Goal: Task Accomplishment & Management: Use online tool/utility

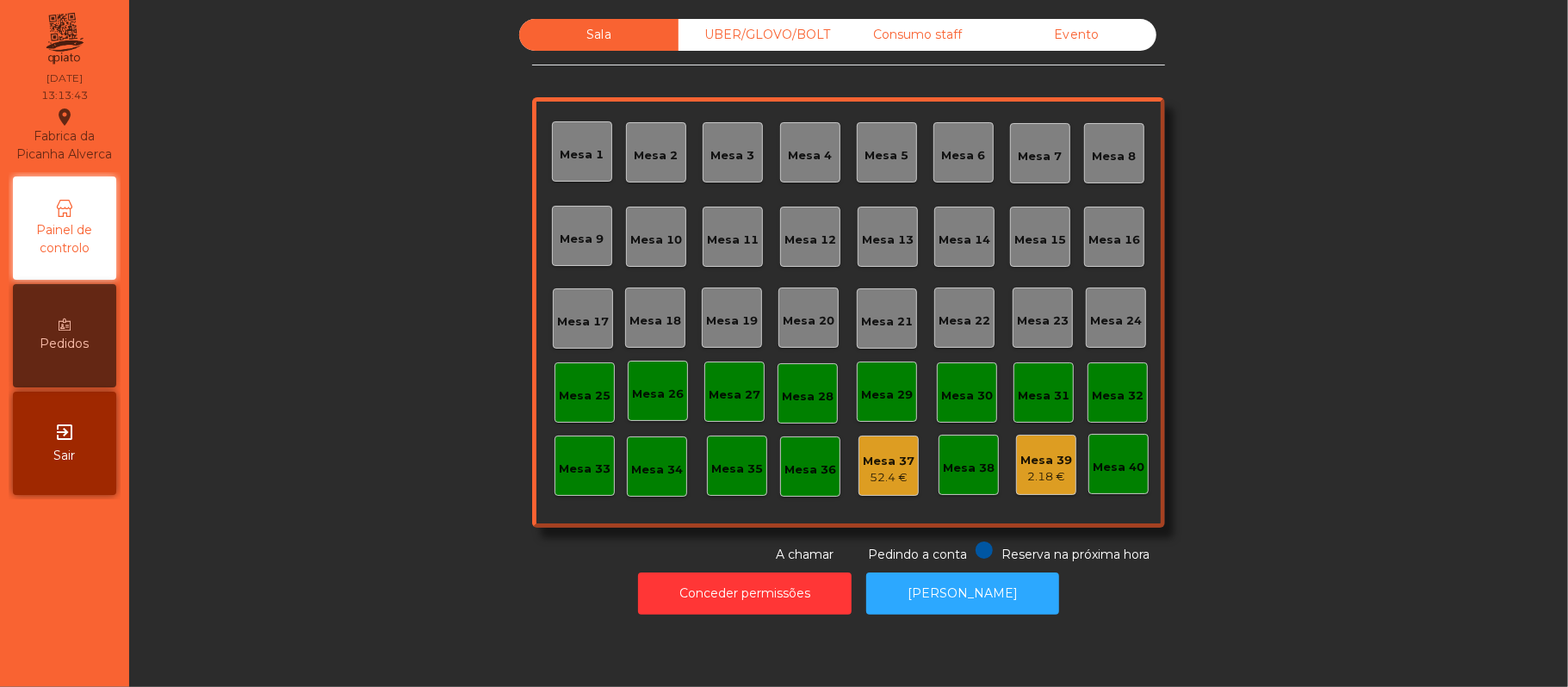
click at [967, 338] on div "Mesa 22" at bounding box center [965, 317] width 60 height 60
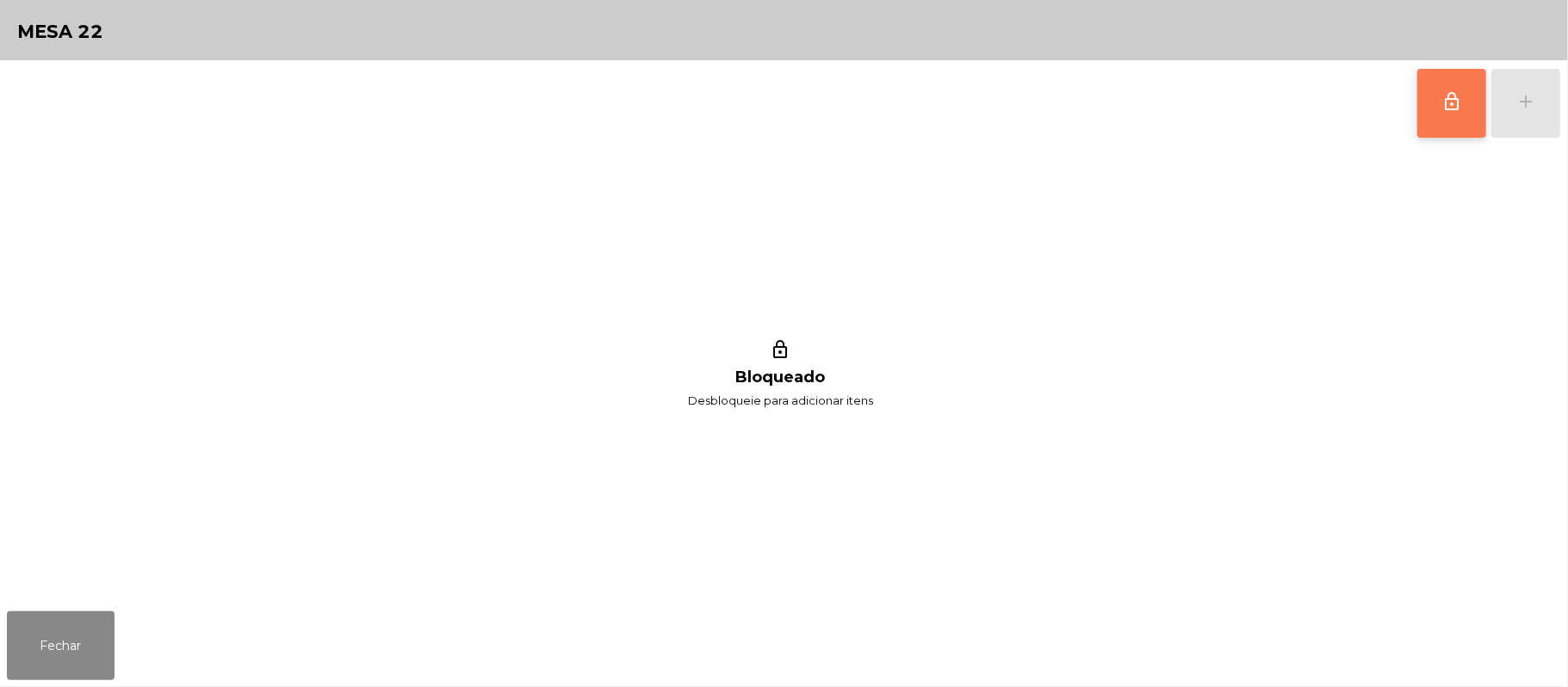
click at [1426, 119] on button "lock_outline" at bounding box center [1451, 102] width 68 height 68
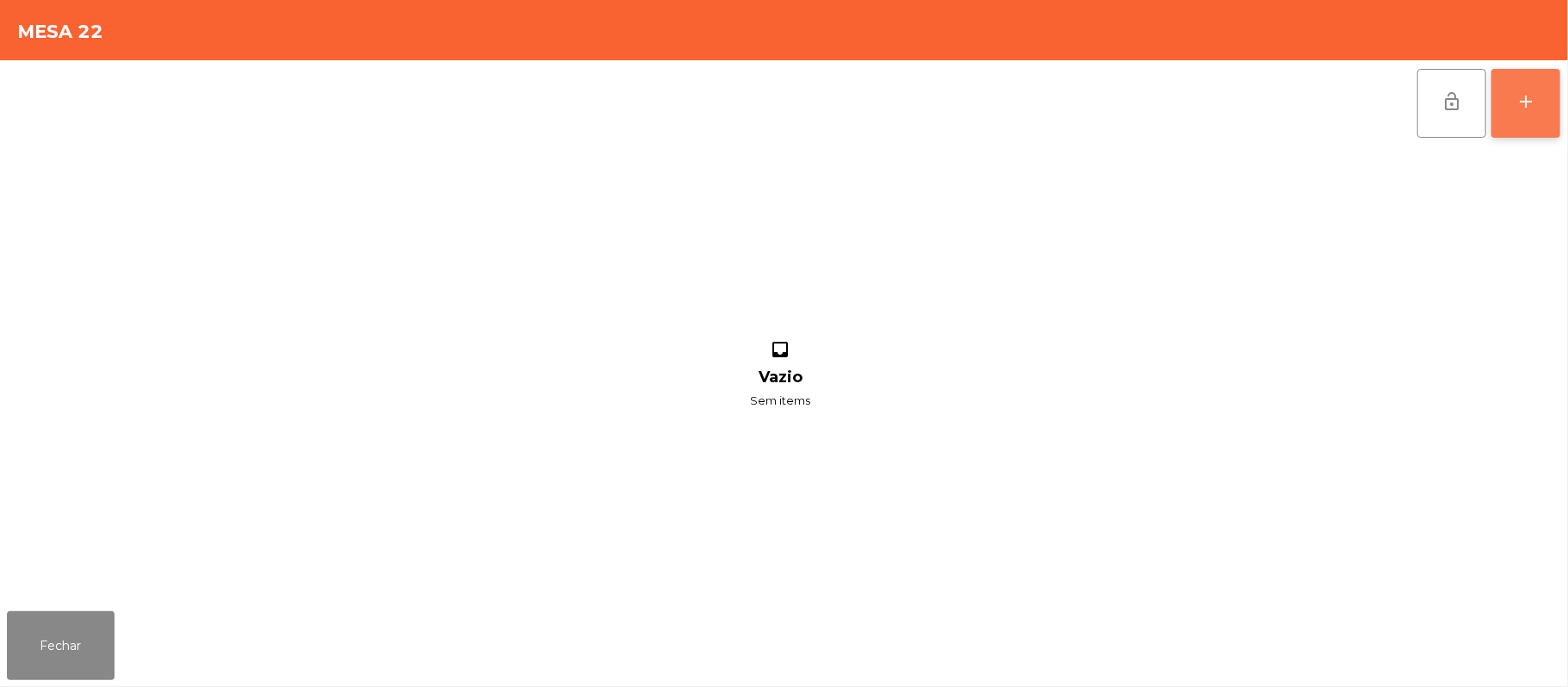
click at [1519, 91] on div "add" at bounding box center [1525, 101] width 21 height 21
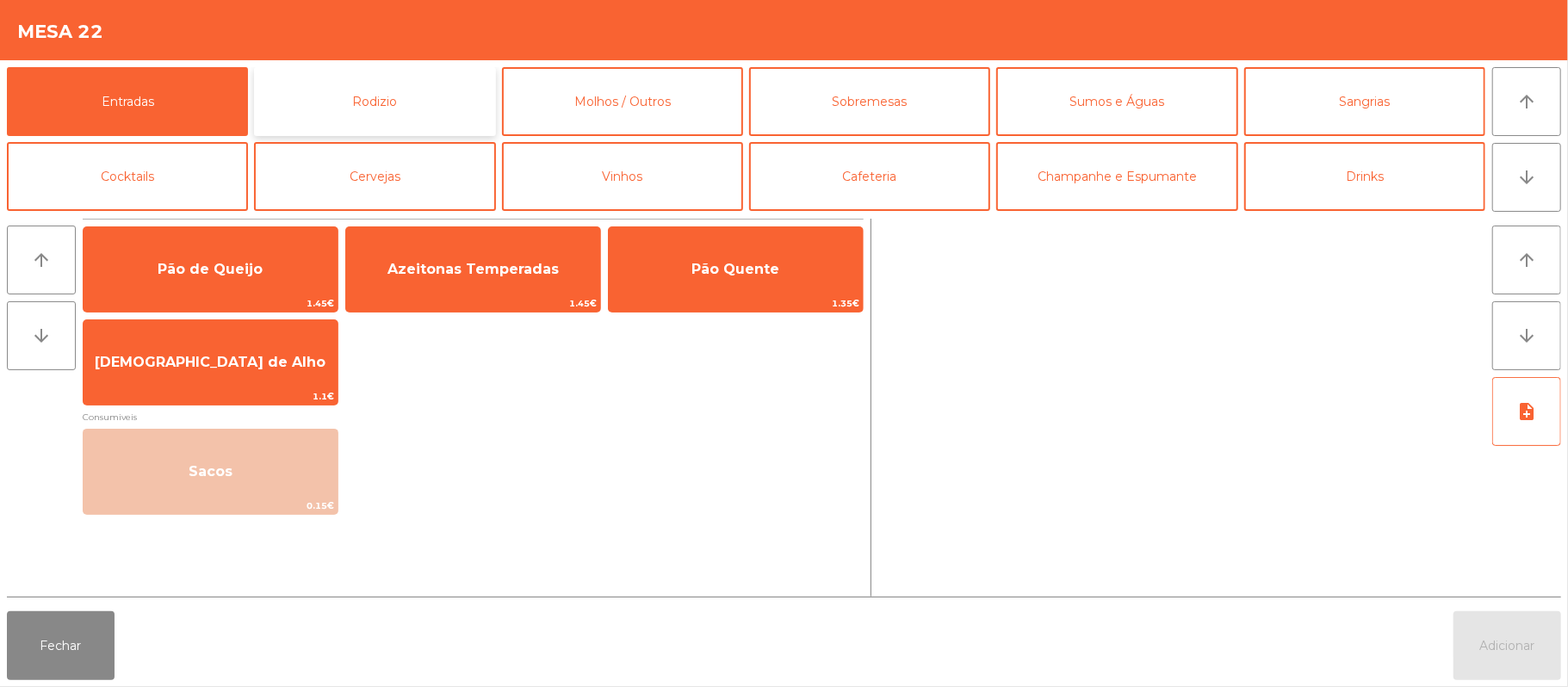
click at [345, 97] on button "Rodizio" at bounding box center [374, 101] width 241 height 68
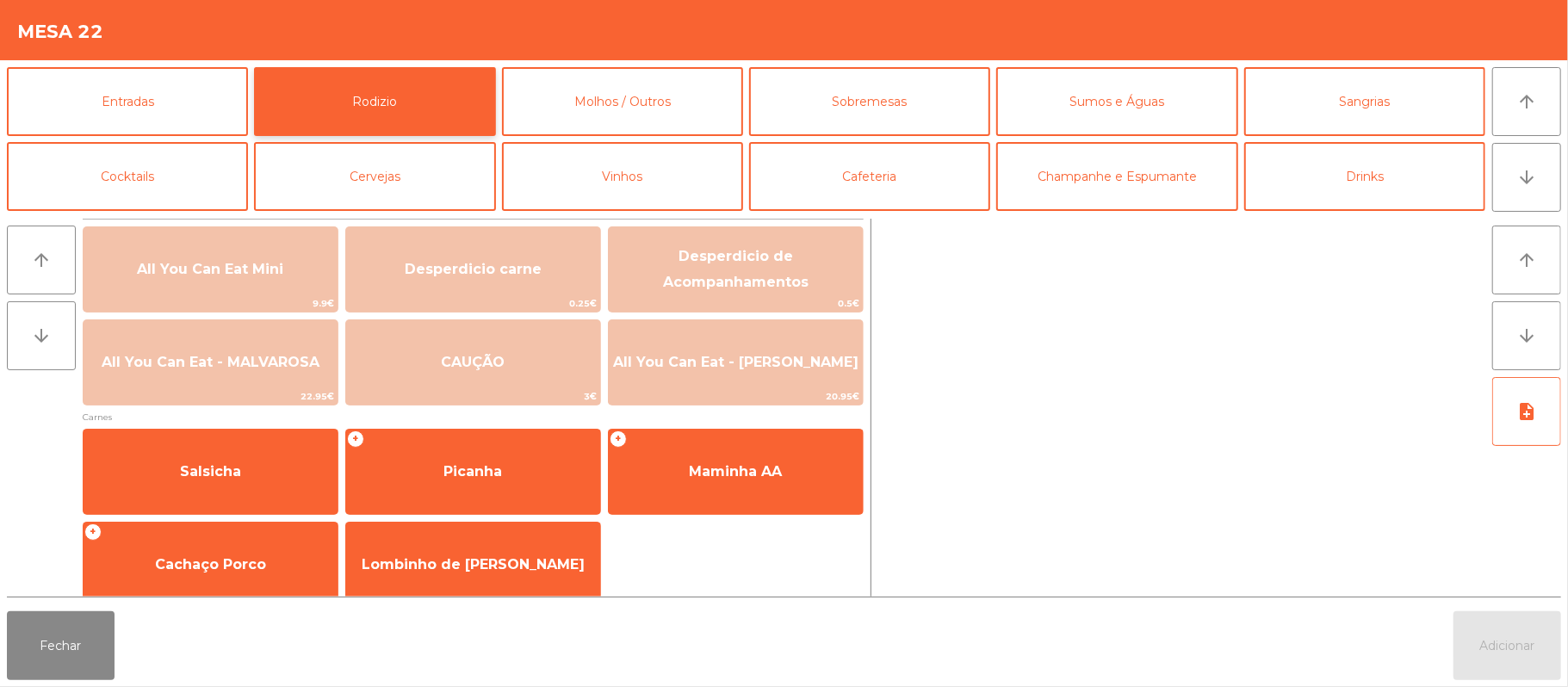
click at [362, 104] on button "Rodizio" at bounding box center [374, 101] width 241 height 68
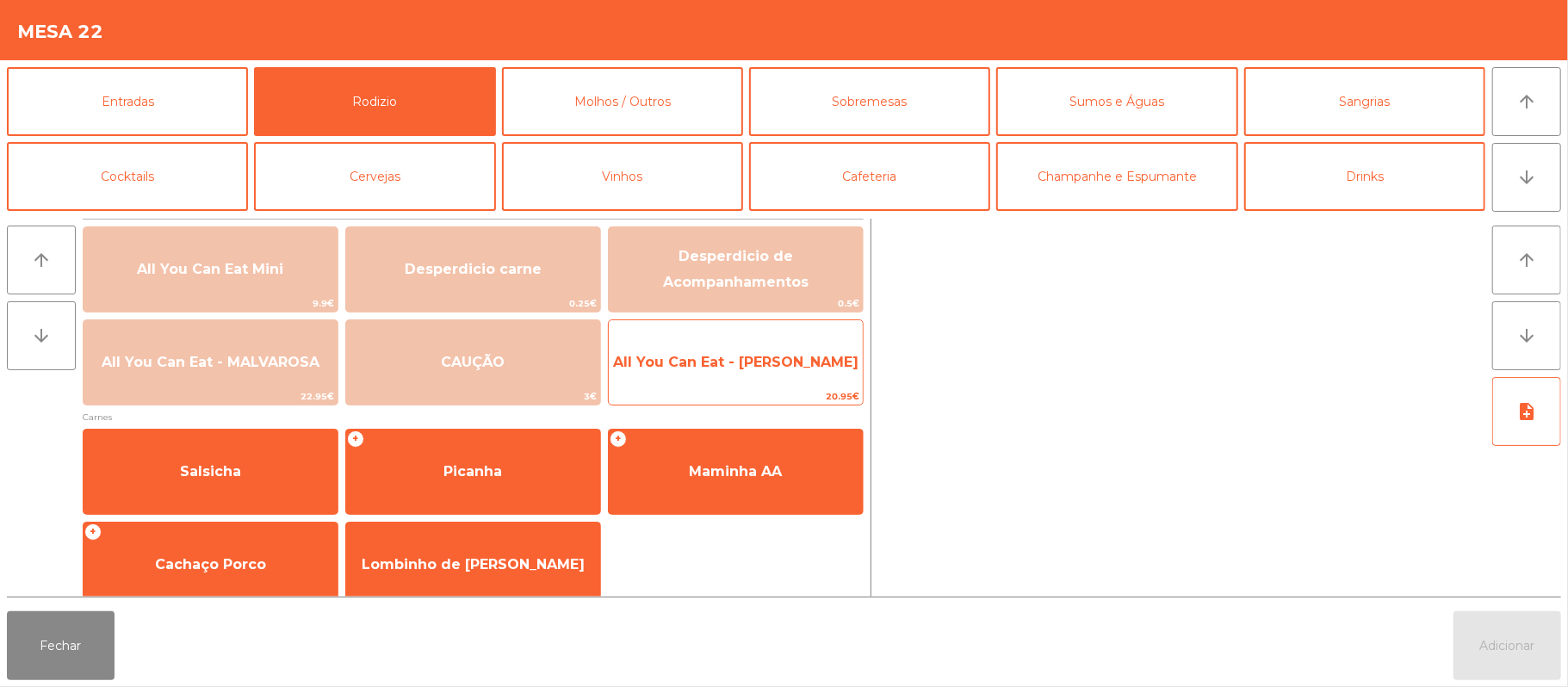
click at [796, 396] on span "20.95€" at bounding box center [736, 396] width 254 height 16
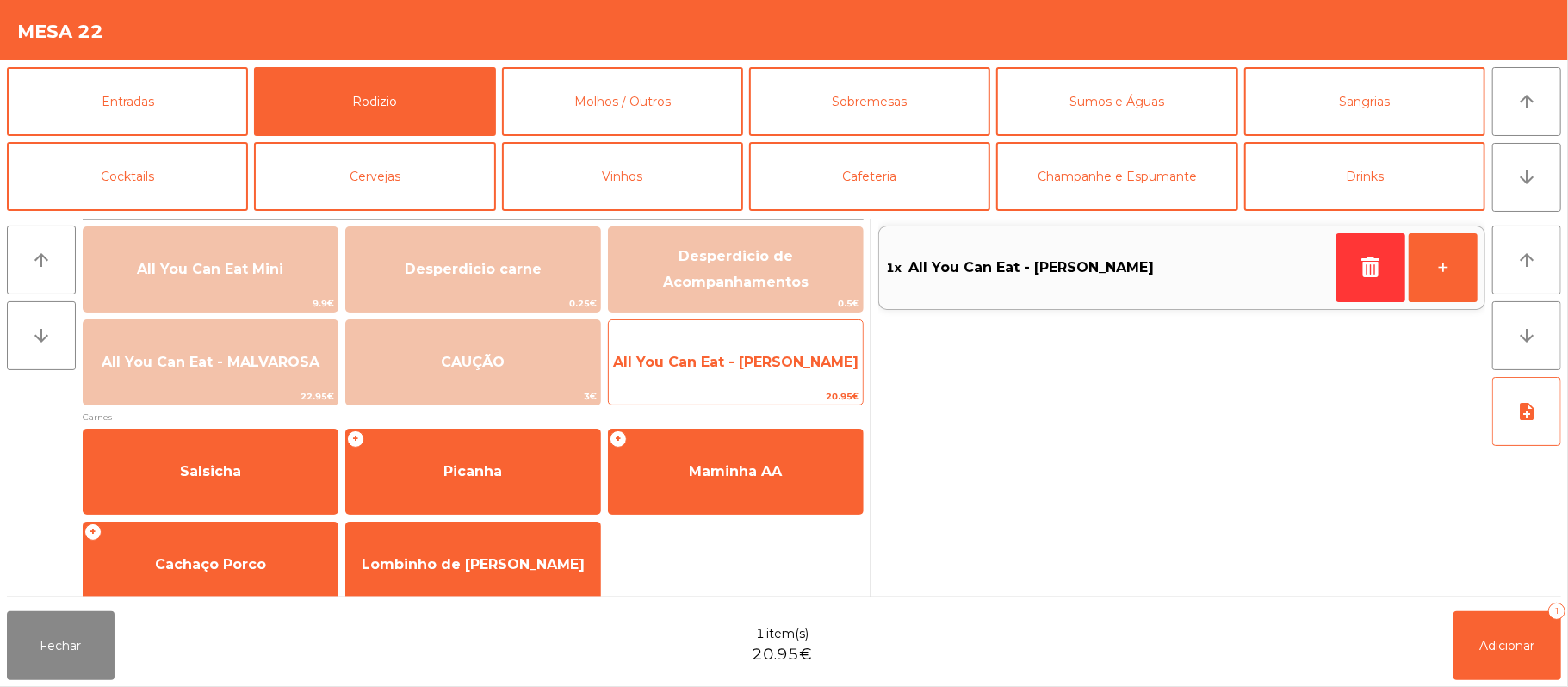
click at [773, 361] on span "All You Can Eat - [PERSON_NAME]" at bounding box center [736, 362] width 246 height 16
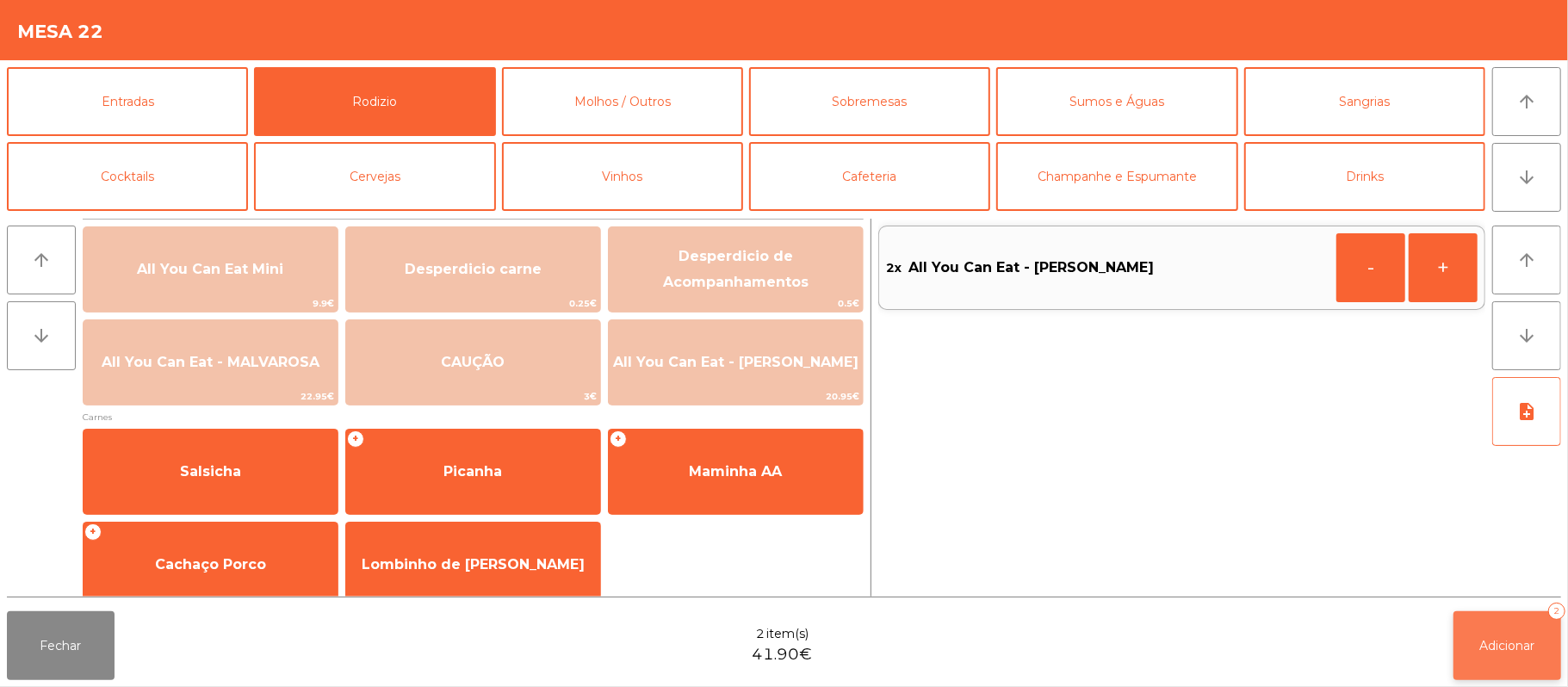
click at [1486, 635] on button "Adicionar 2" at bounding box center [1507, 645] width 108 height 68
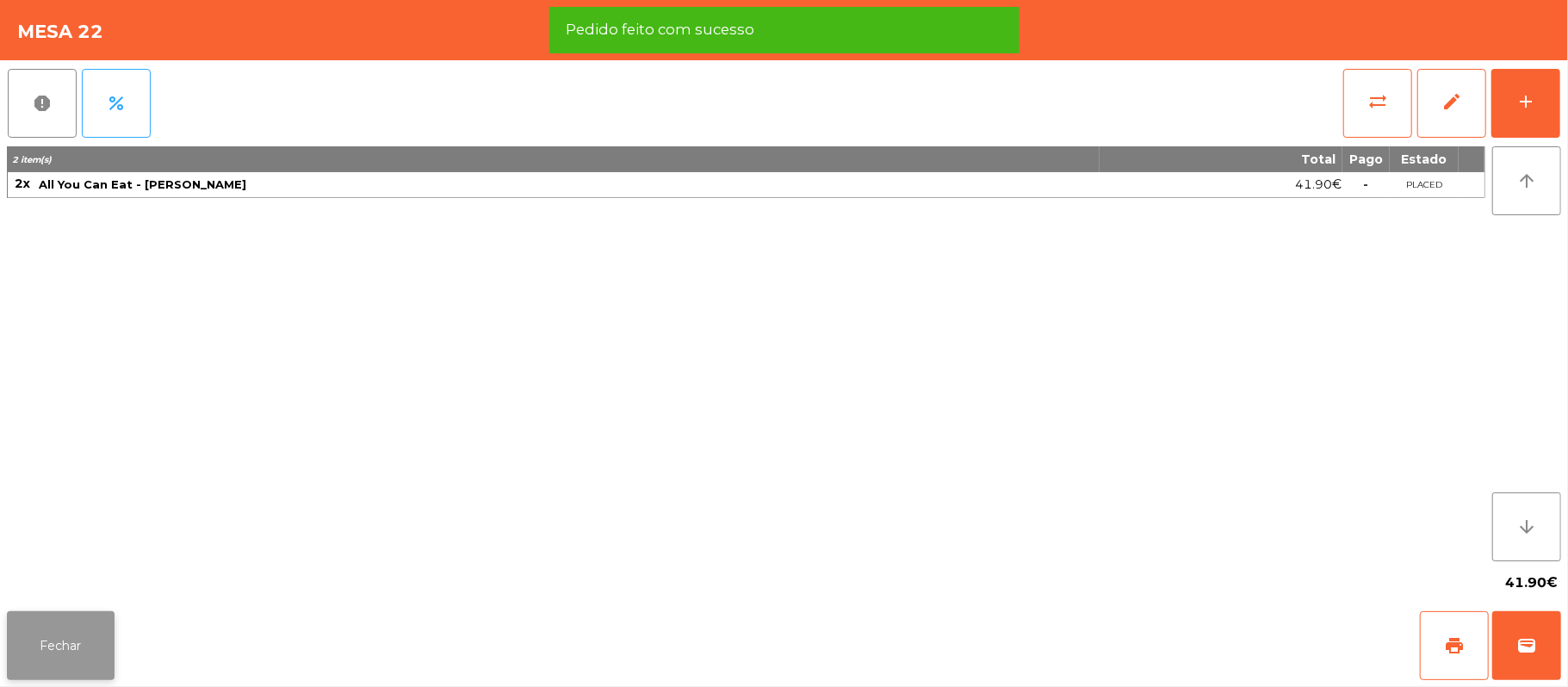
click at [77, 645] on button "Fechar" at bounding box center [61, 645] width 108 height 68
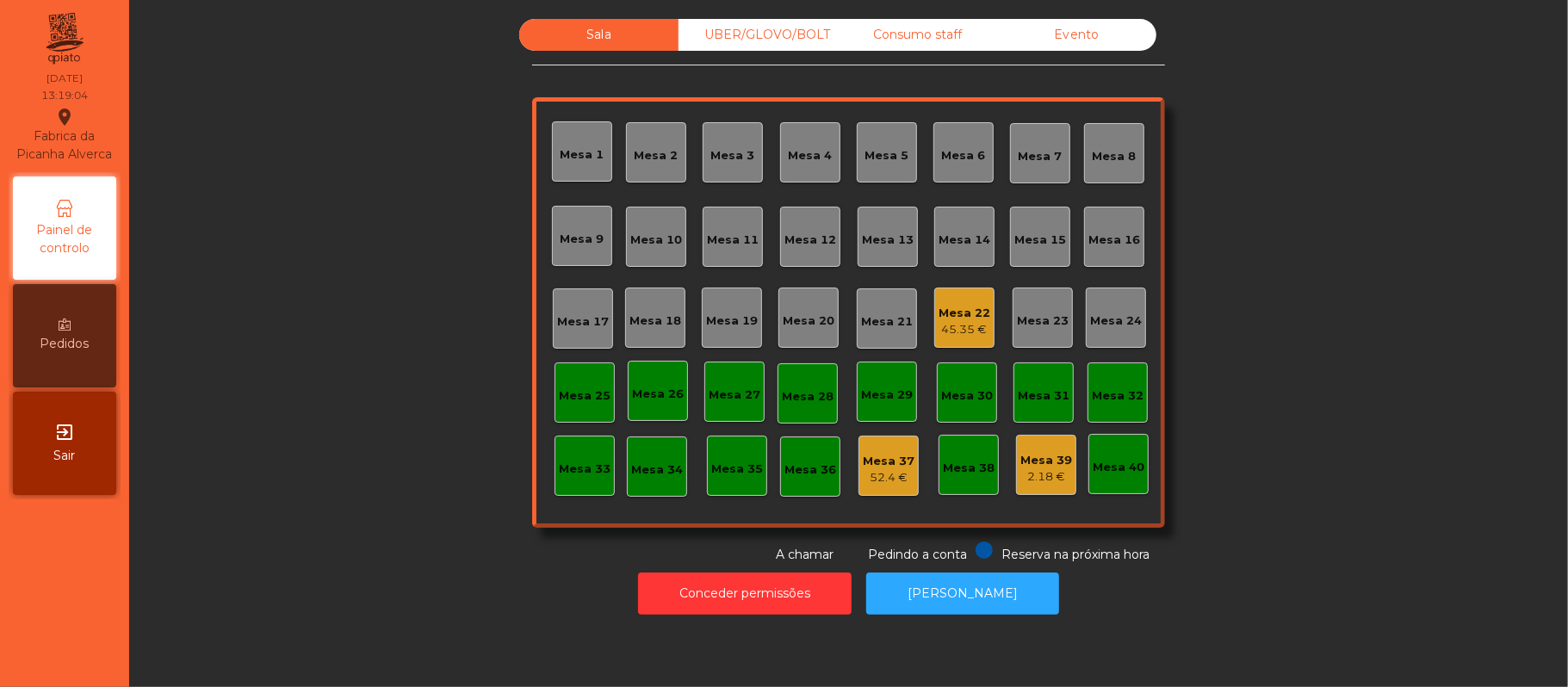
click at [938, 312] on div "Mesa 22" at bounding box center [964, 313] width 52 height 17
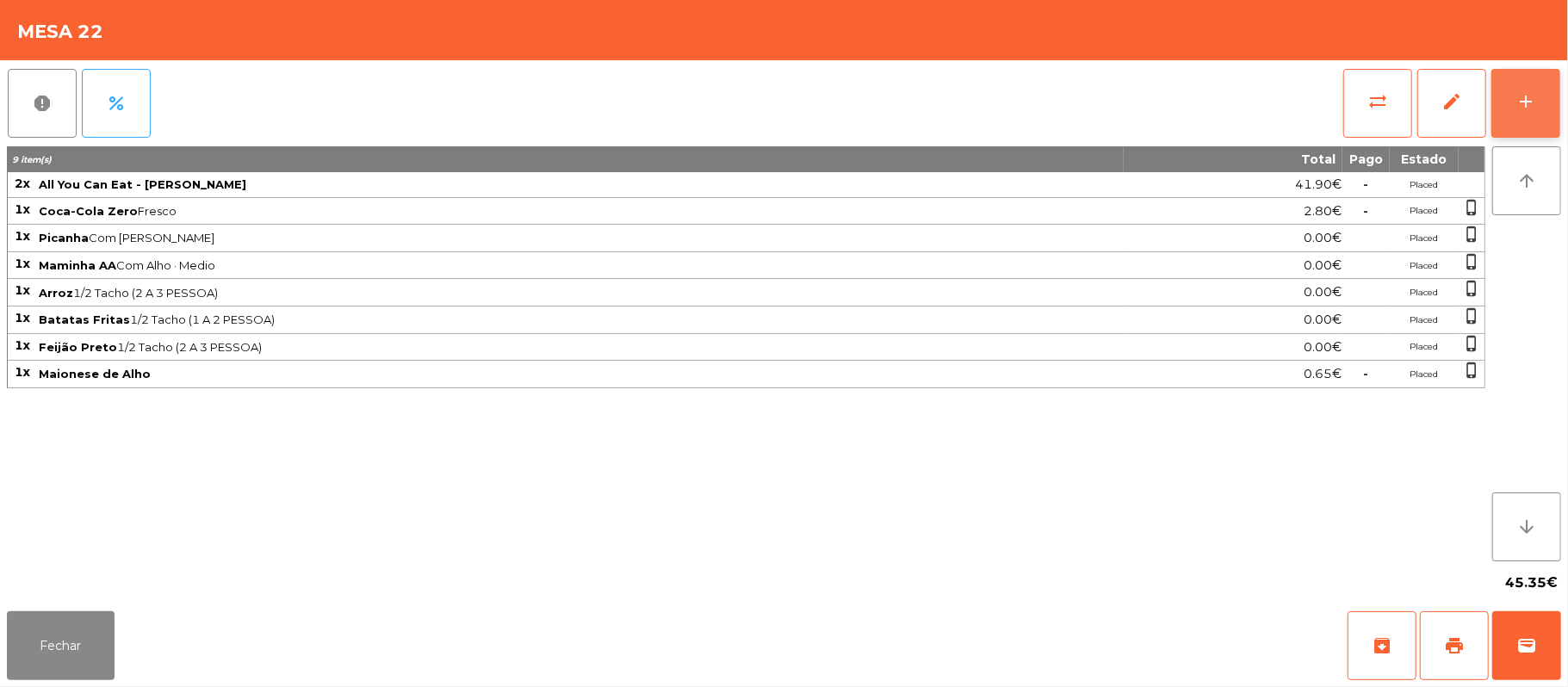
click at [1523, 107] on div "add" at bounding box center [1525, 101] width 21 height 21
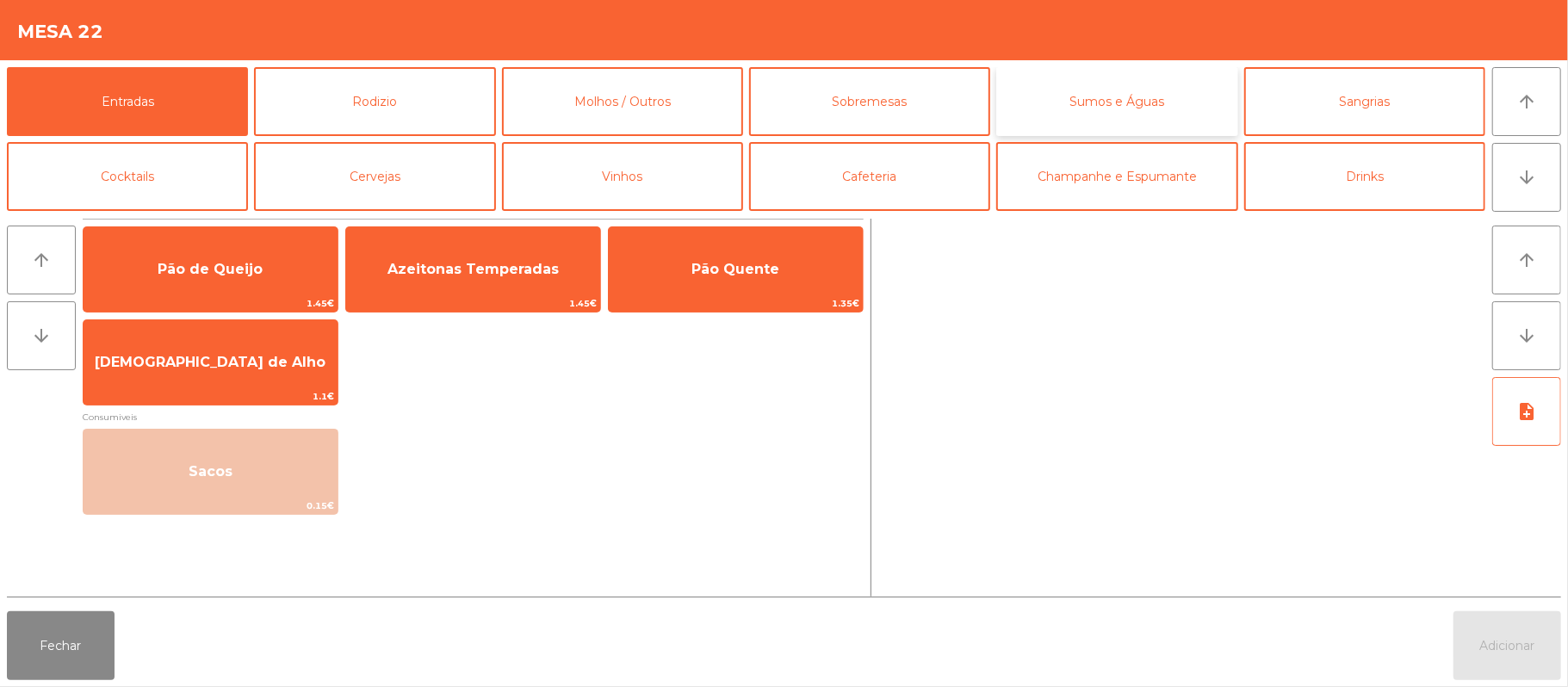
click at [1132, 98] on button "Sumos e Águas" at bounding box center [1116, 101] width 241 height 68
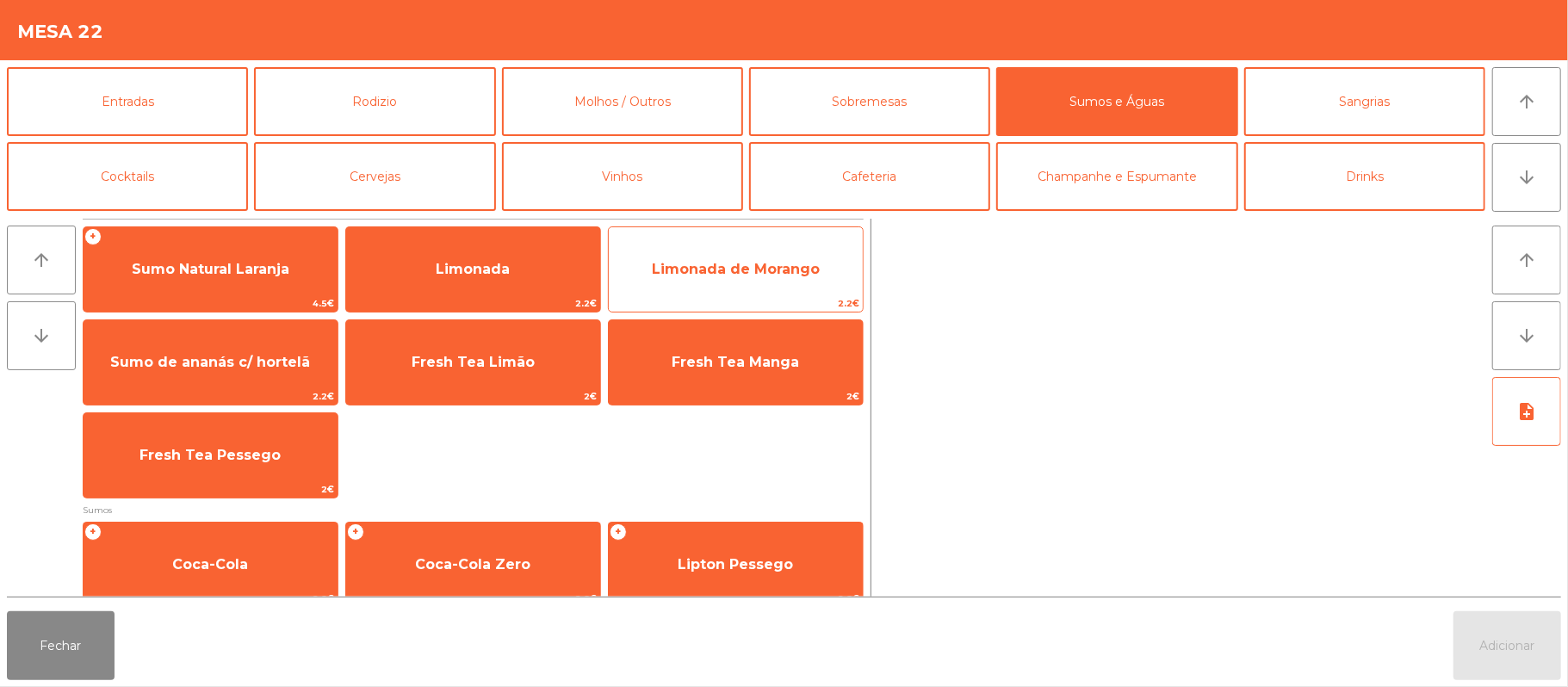
click at [810, 269] on span "Limonada de Morango" at bounding box center [736, 269] width 168 height 16
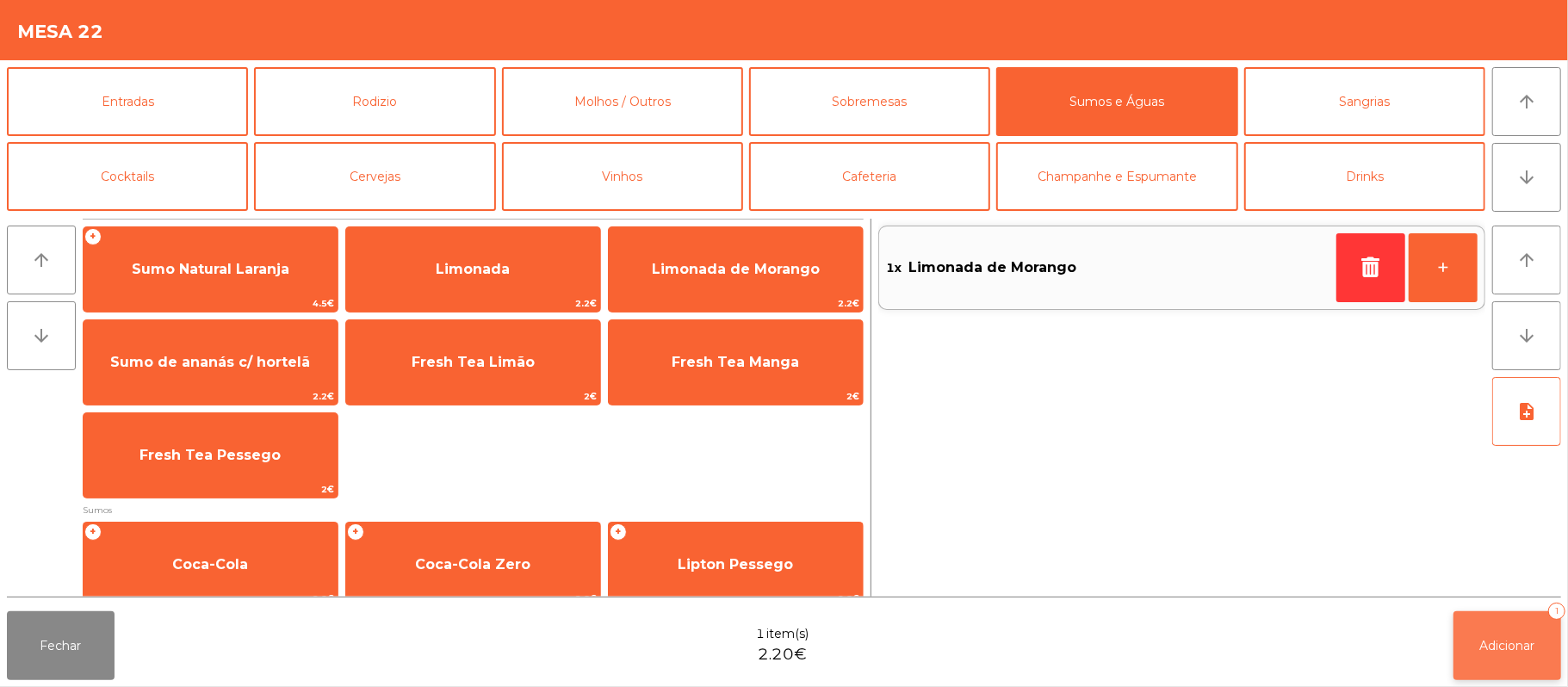
click at [1495, 614] on button "Adicionar 1" at bounding box center [1507, 645] width 108 height 68
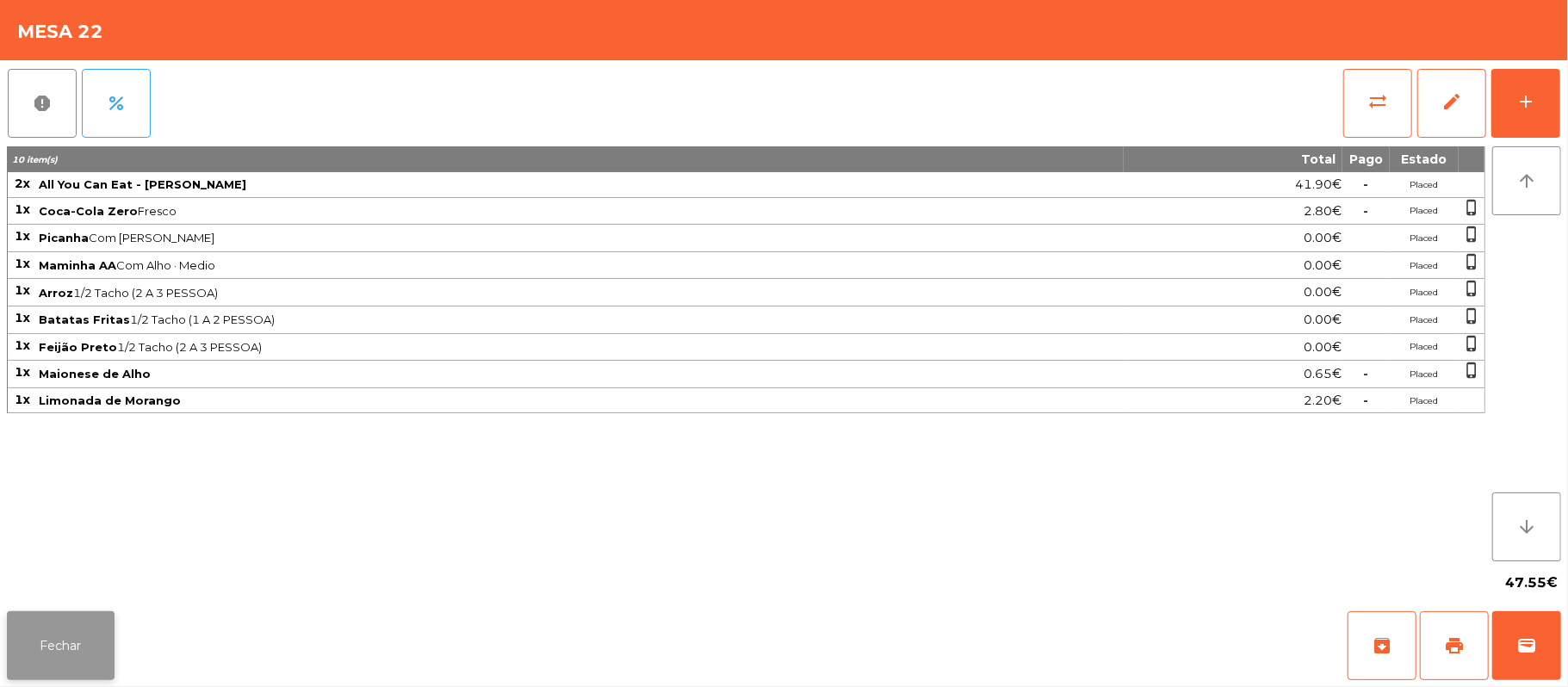
click at [58, 649] on button "Fechar" at bounding box center [61, 645] width 108 height 68
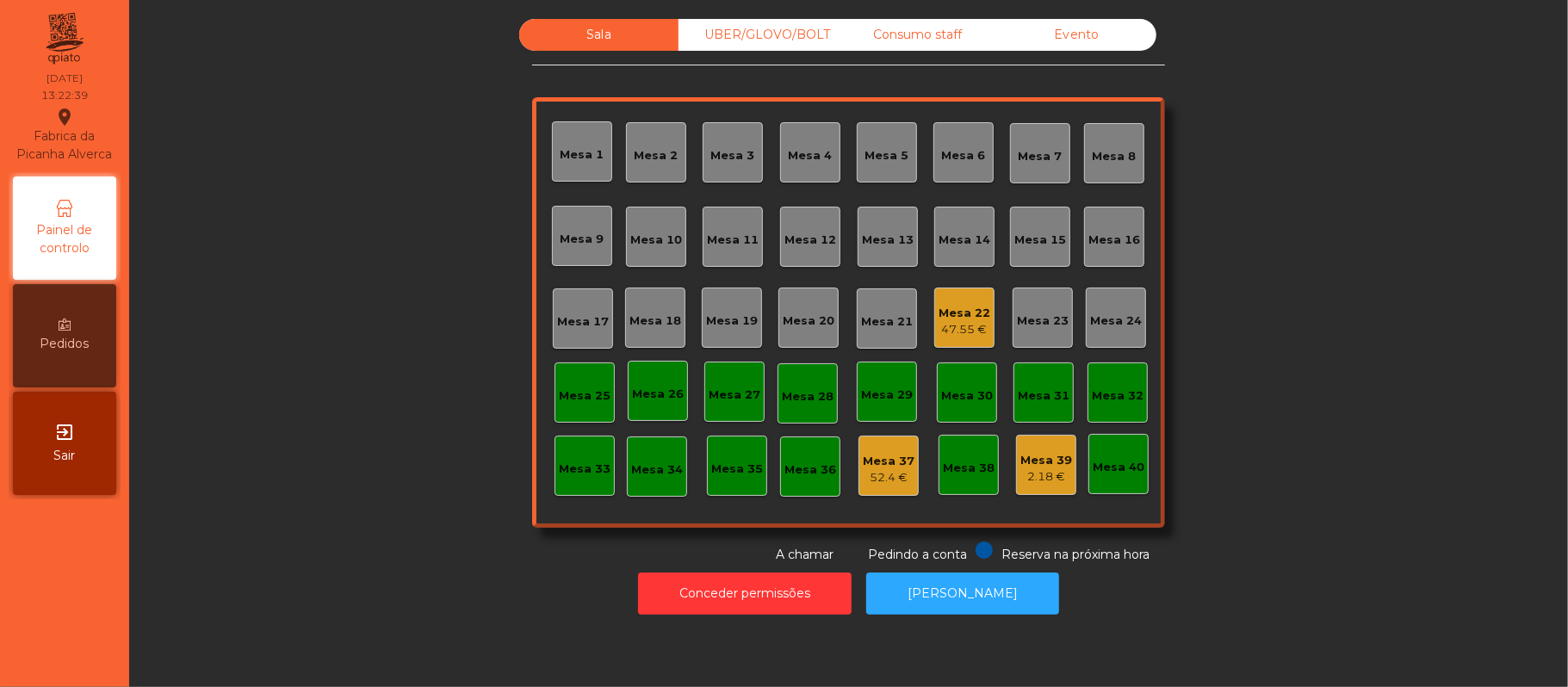
click at [735, 160] on div "Mesa 3" at bounding box center [733, 155] width 44 height 17
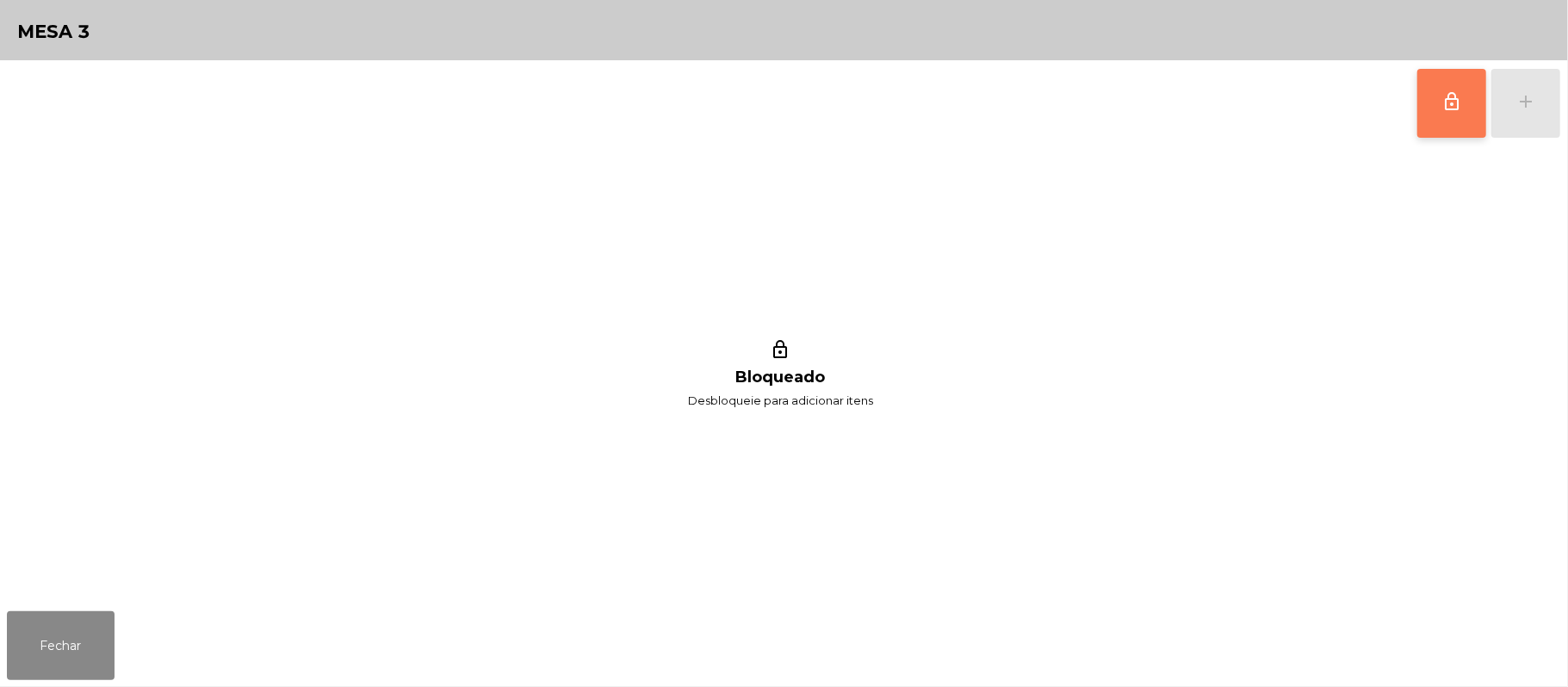
click at [1437, 99] on button "lock_outline" at bounding box center [1451, 102] width 68 height 68
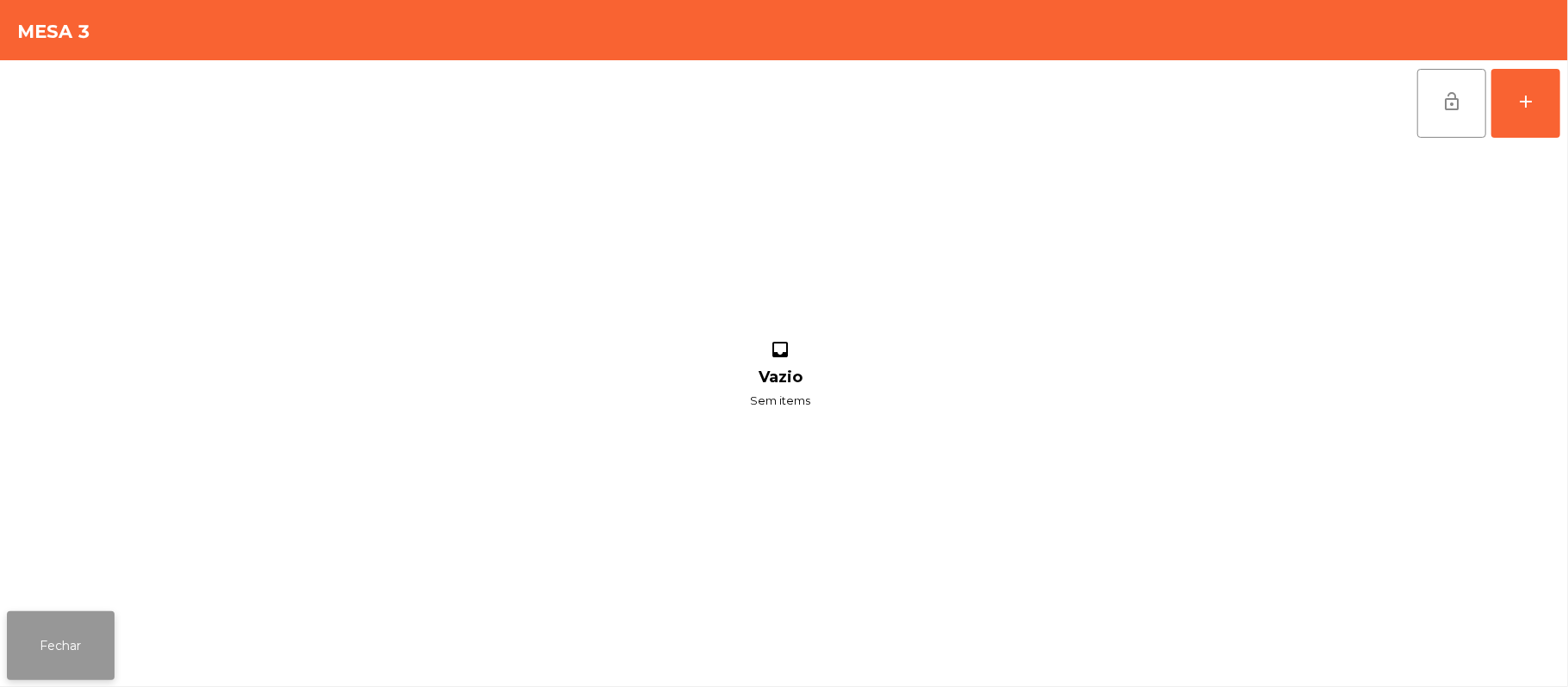
click at [87, 621] on button "Fechar" at bounding box center [61, 645] width 108 height 68
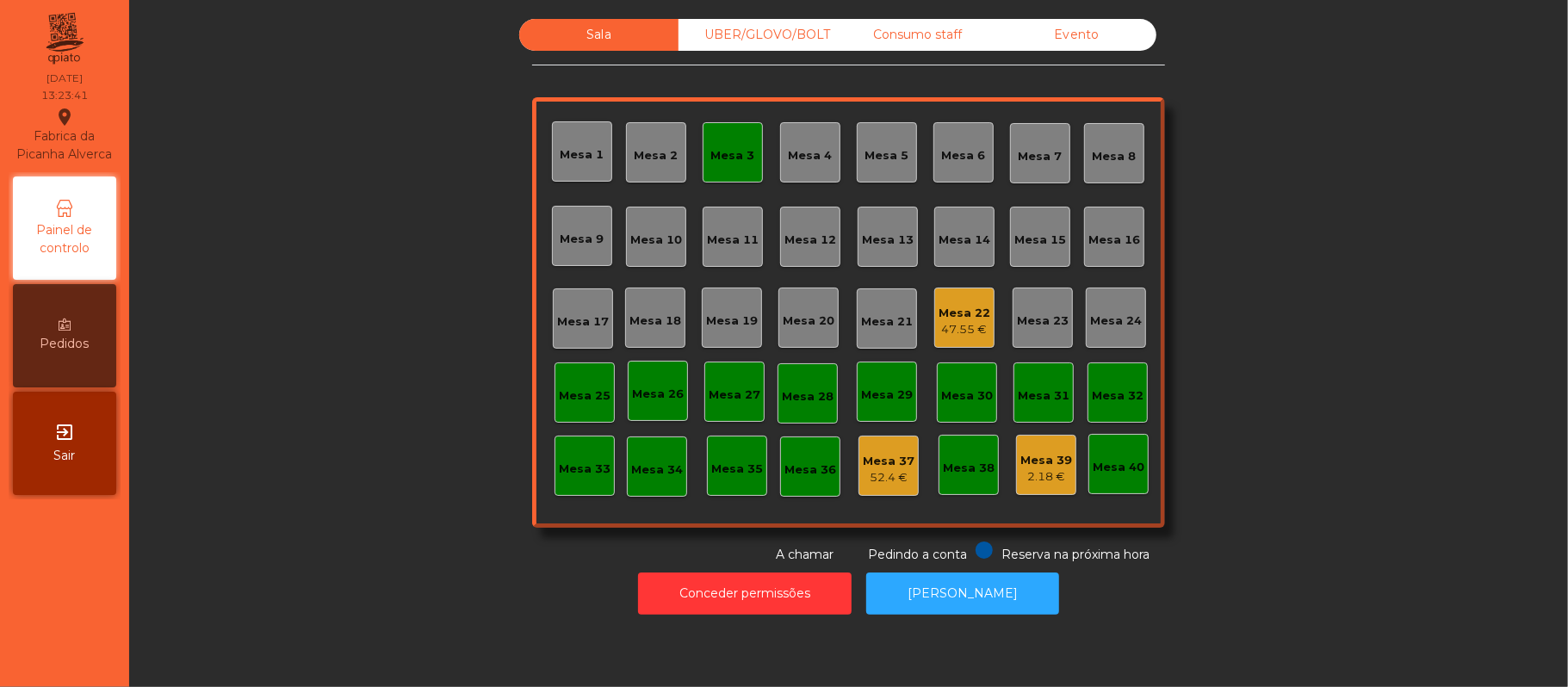
click at [737, 141] on div "Mesa 3" at bounding box center [733, 152] width 44 height 24
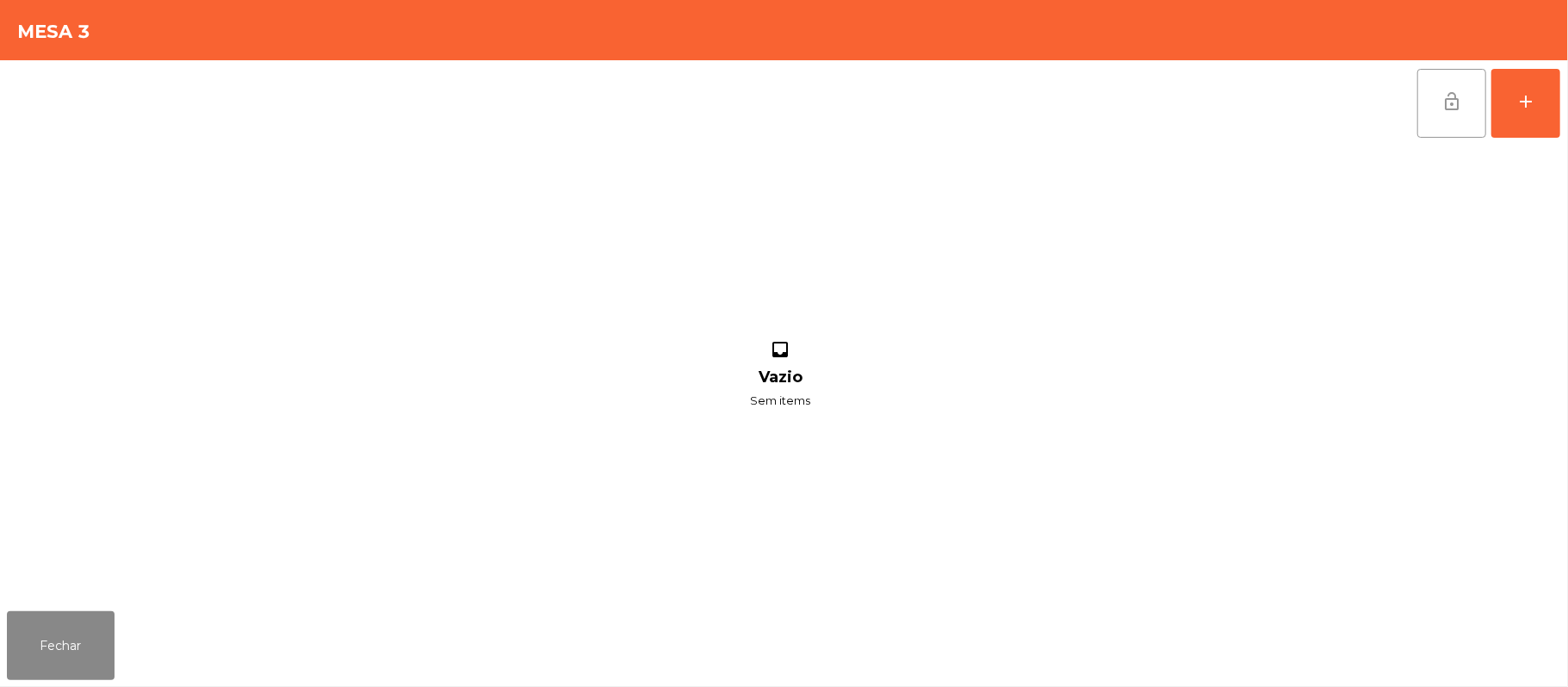
click at [1437, 89] on button "lock_open" at bounding box center [1451, 102] width 68 height 68
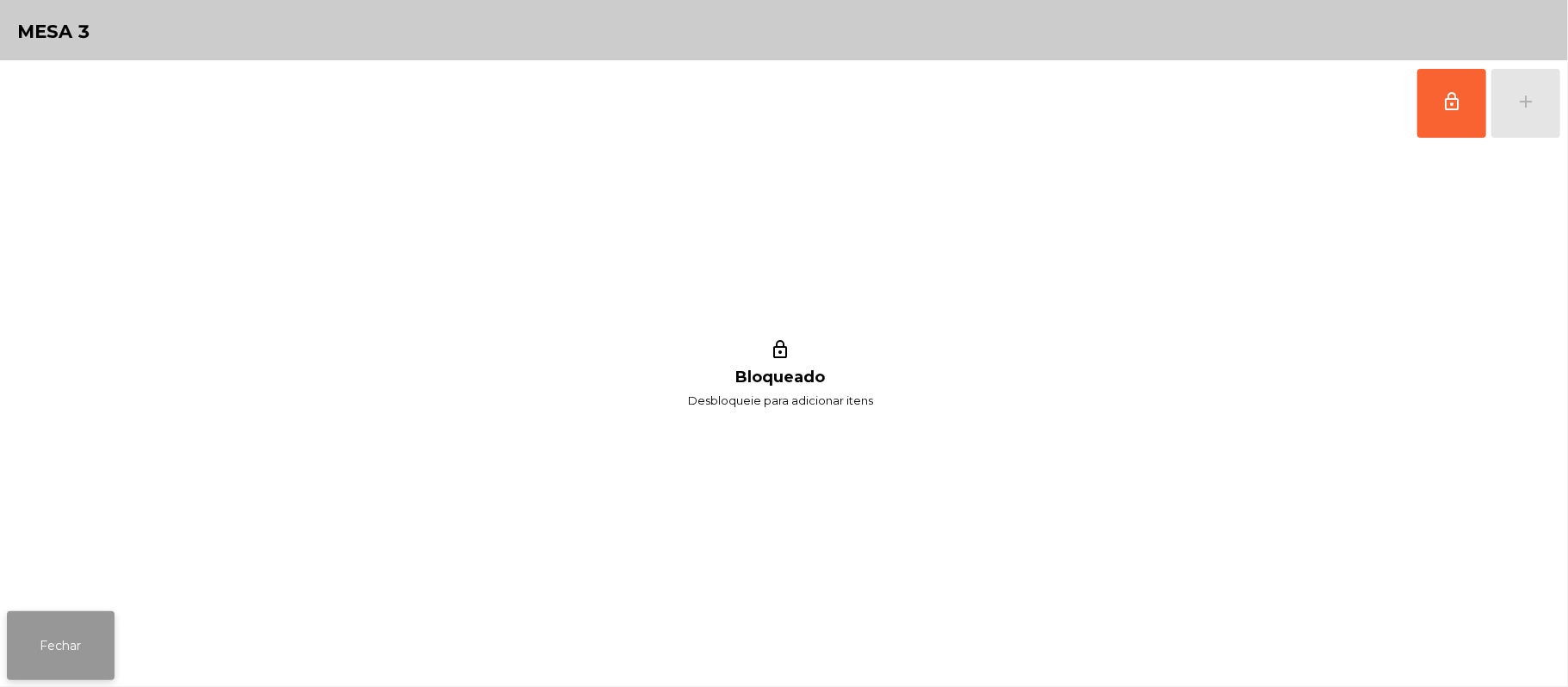
click at [57, 645] on button "Fechar" at bounding box center [61, 645] width 108 height 68
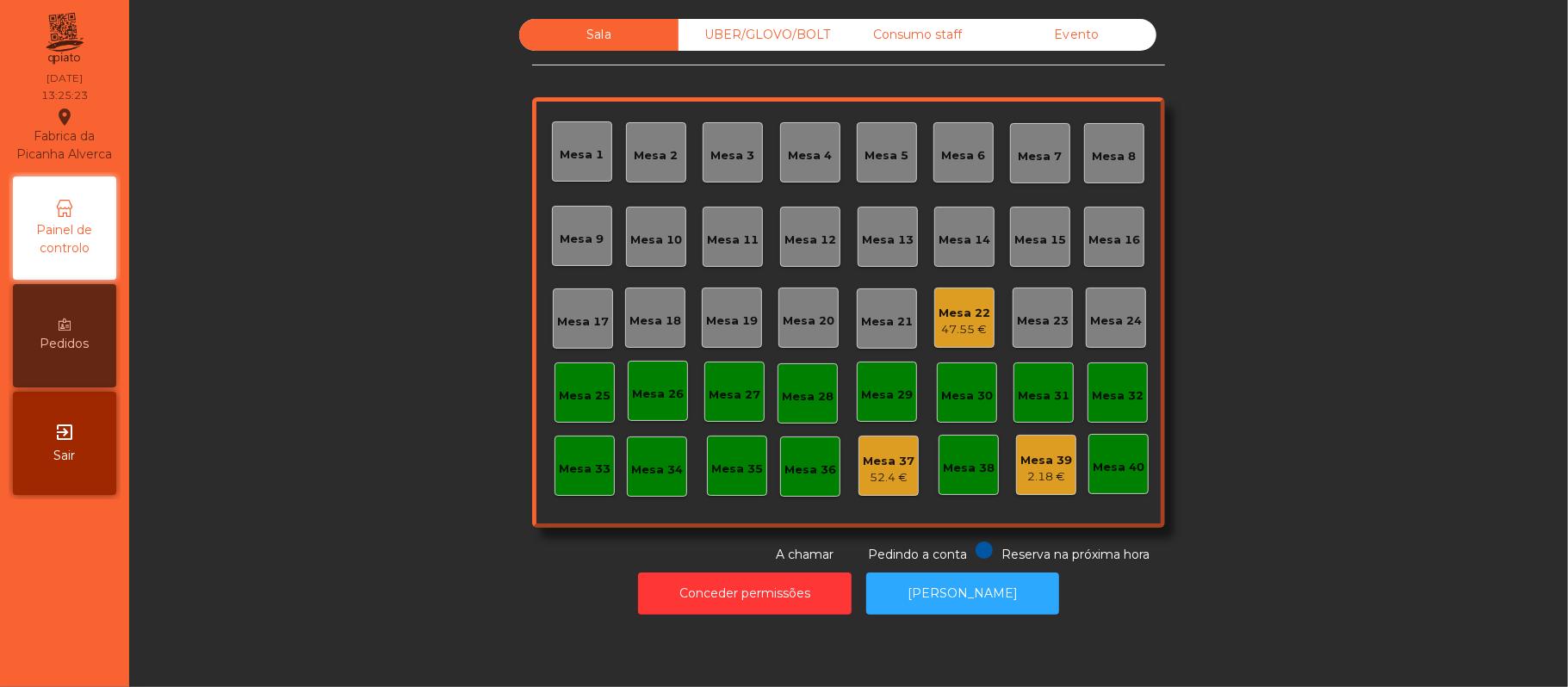
click at [816, 245] on div "Mesa 12" at bounding box center [810, 240] width 52 height 17
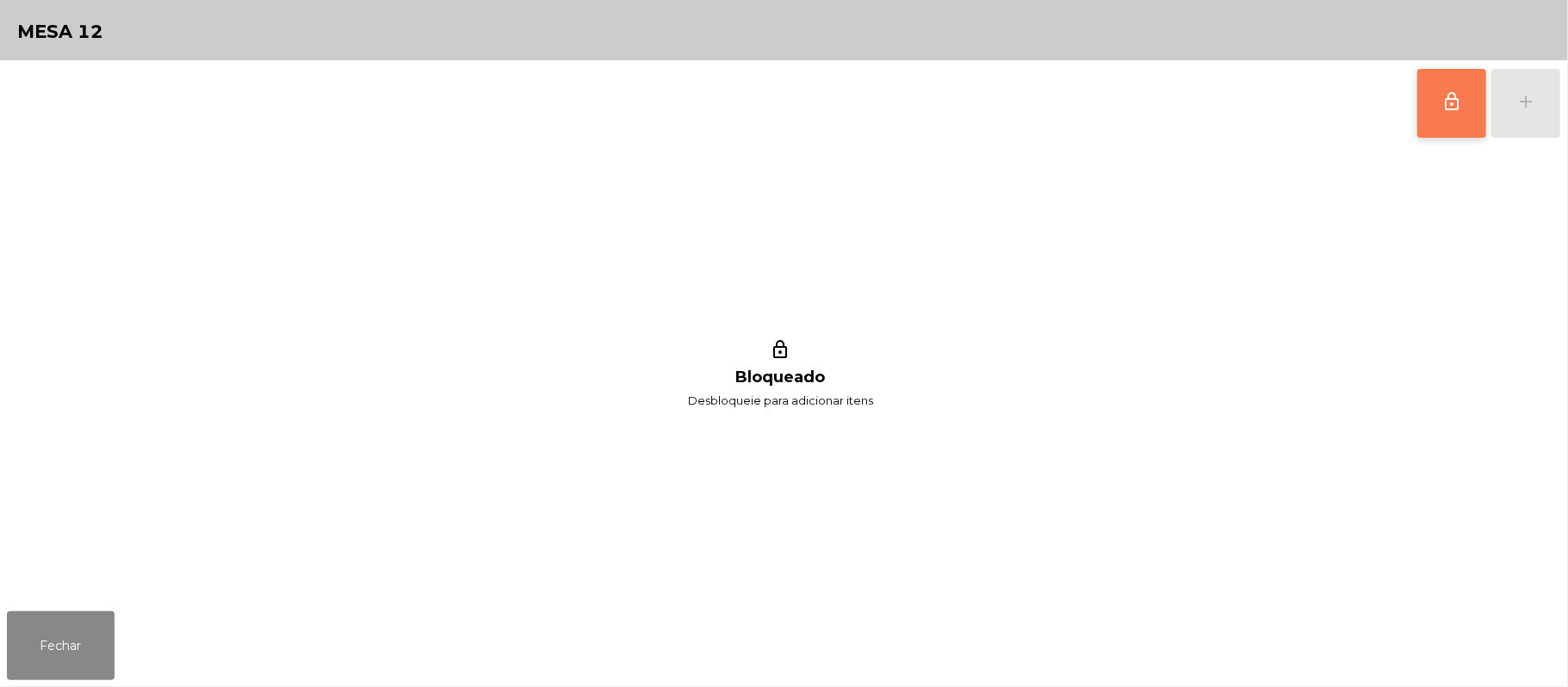
click at [1448, 120] on button "lock_outline" at bounding box center [1451, 102] width 68 height 68
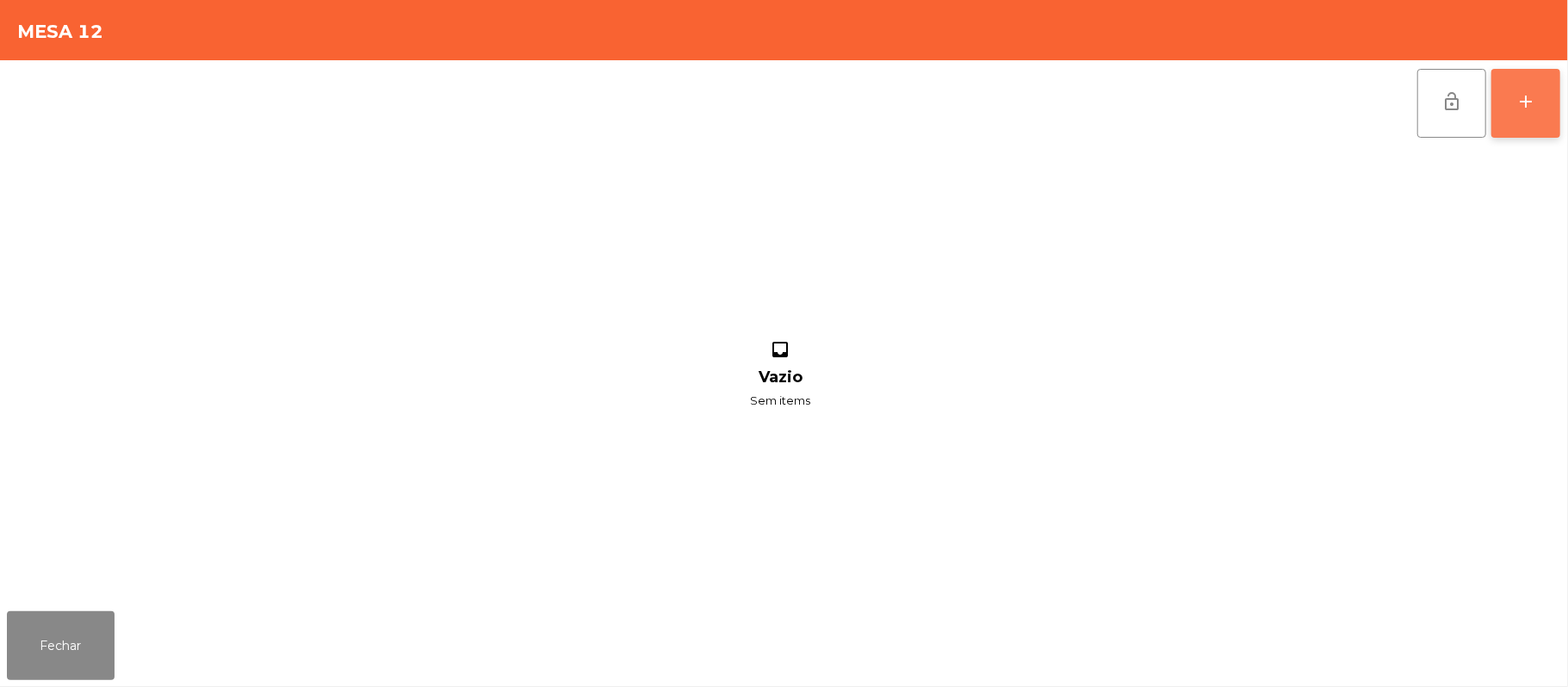
click at [1512, 108] on button "add" at bounding box center [1525, 102] width 68 height 68
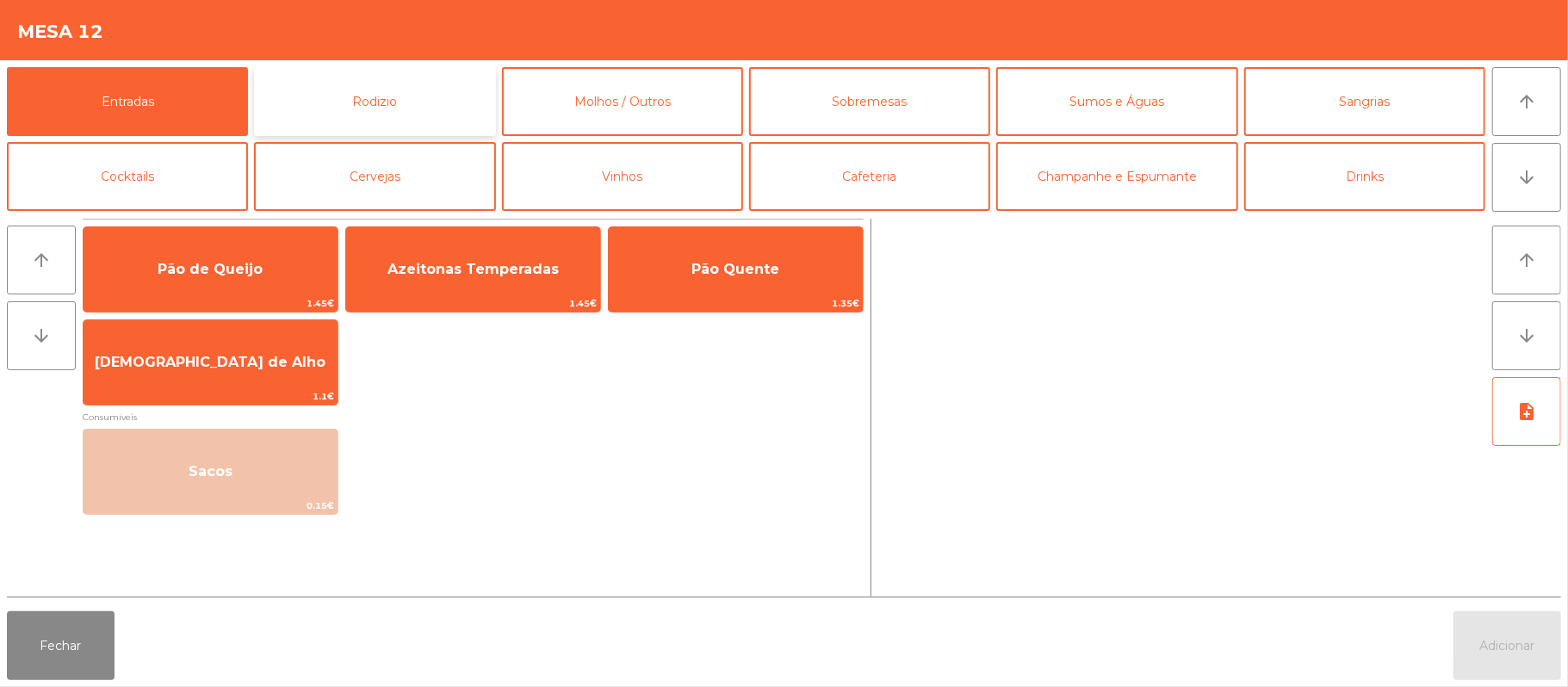
click at [400, 114] on button "Rodizio" at bounding box center [374, 101] width 241 height 68
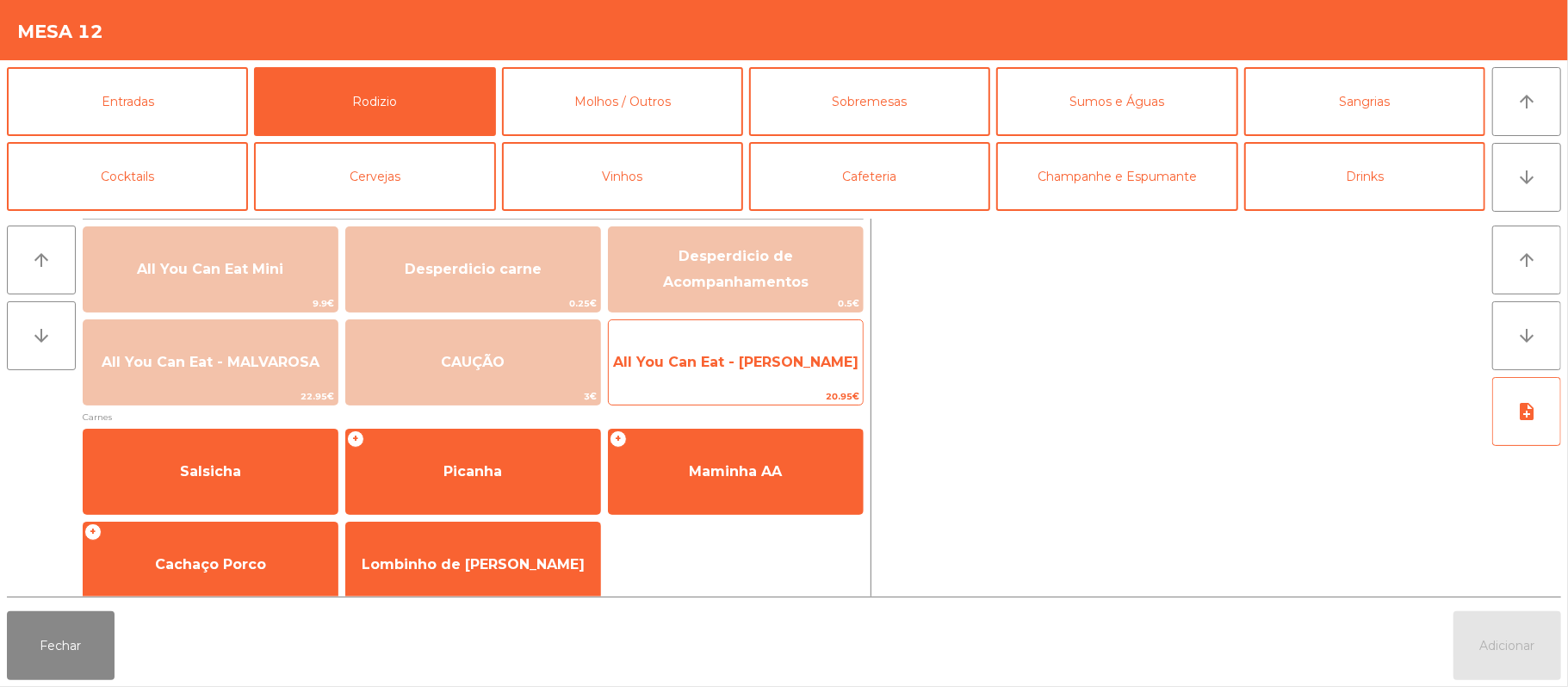
click at [813, 380] on span "All You Can Eat - [PERSON_NAME]" at bounding box center [736, 362] width 254 height 47
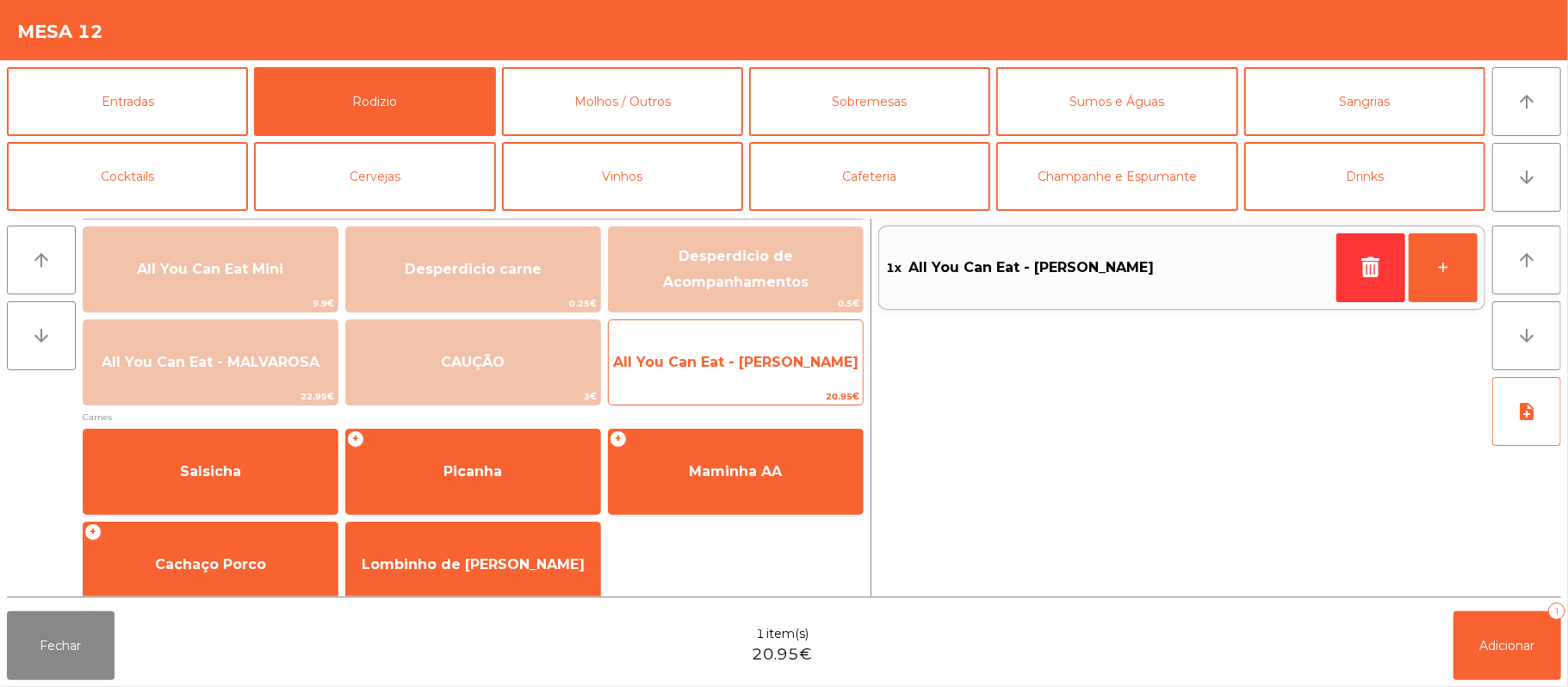
click at [793, 369] on span "All You Can Eat - [PERSON_NAME]" at bounding box center [736, 362] width 246 height 16
click at [786, 370] on span "All You Can Eat - [PERSON_NAME]" at bounding box center [736, 362] width 246 height 16
click at [785, 372] on span "All You Can Eat - [PERSON_NAME]" at bounding box center [736, 362] width 254 height 47
click at [779, 372] on span "All You Can Eat - [PERSON_NAME]" at bounding box center [736, 362] width 254 height 47
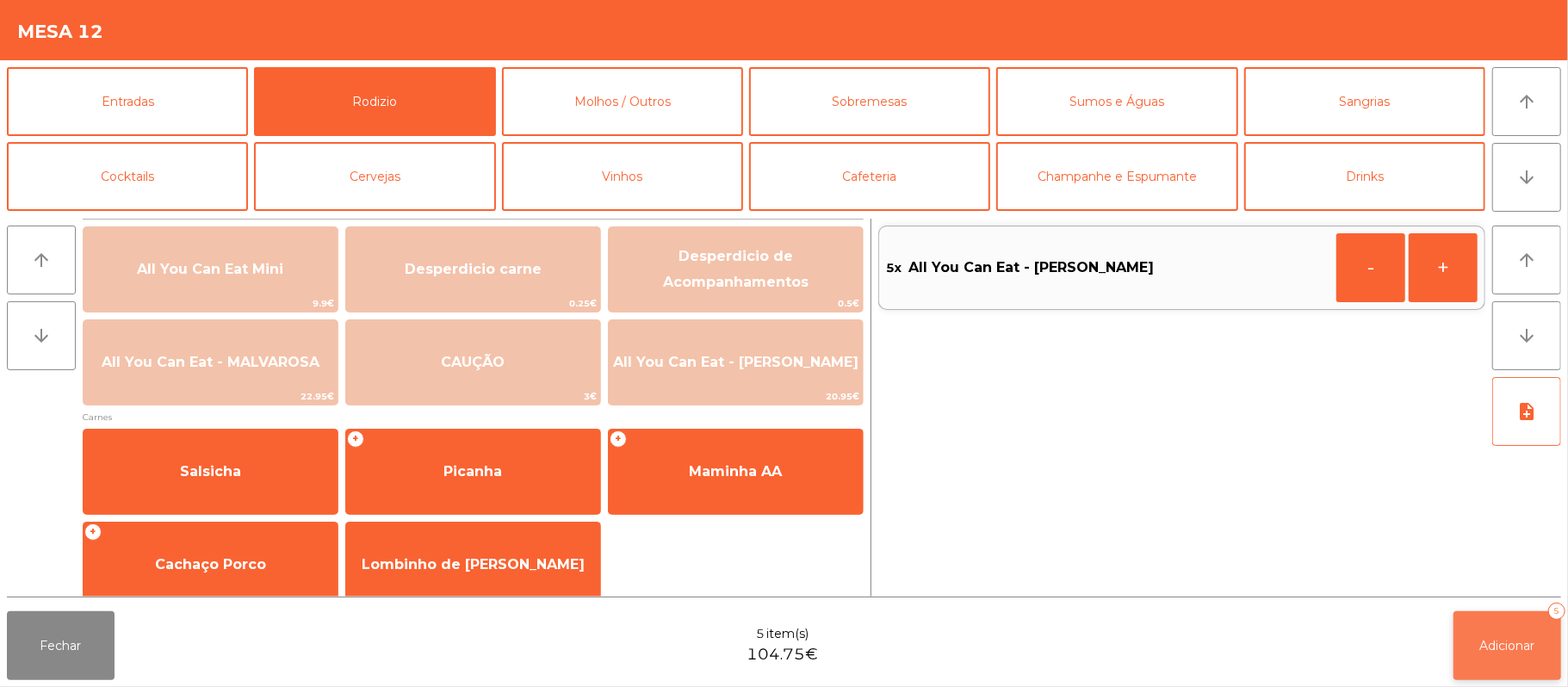
click at [1511, 647] on span "Adicionar" at bounding box center [1508, 645] width 55 height 16
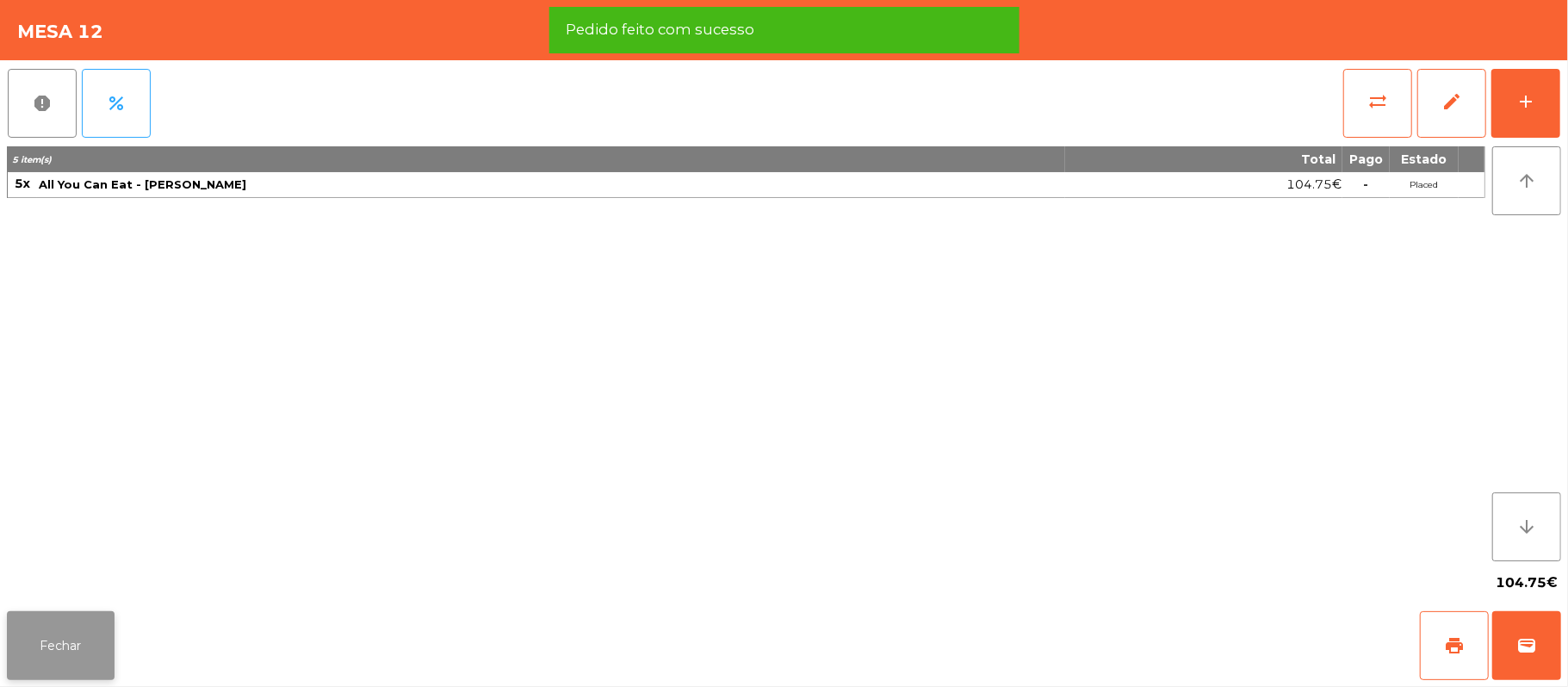
click at [63, 640] on button "Fechar" at bounding box center [61, 645] width 108 height 68
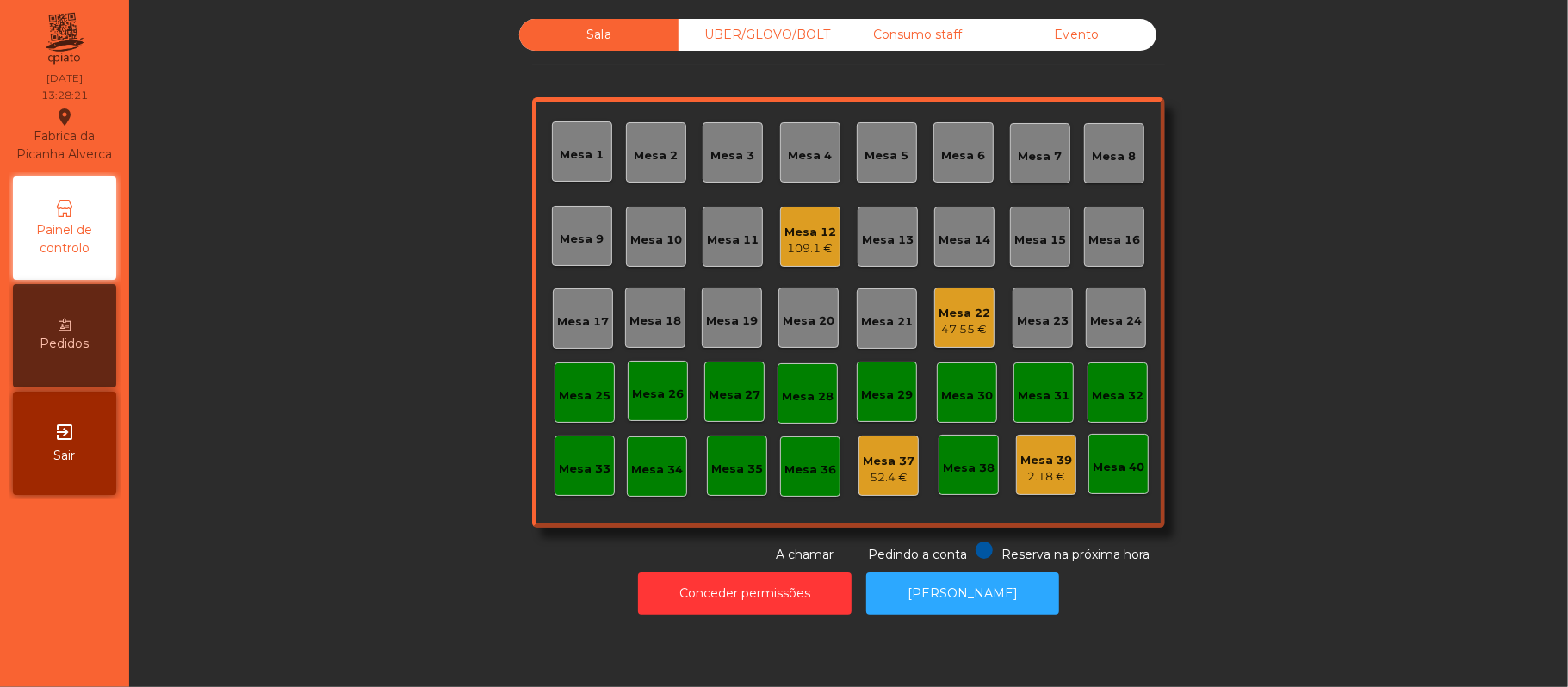
click at [818, 227] on div "Mesa 12" at bounding box center [810, 232] width 52 height 17
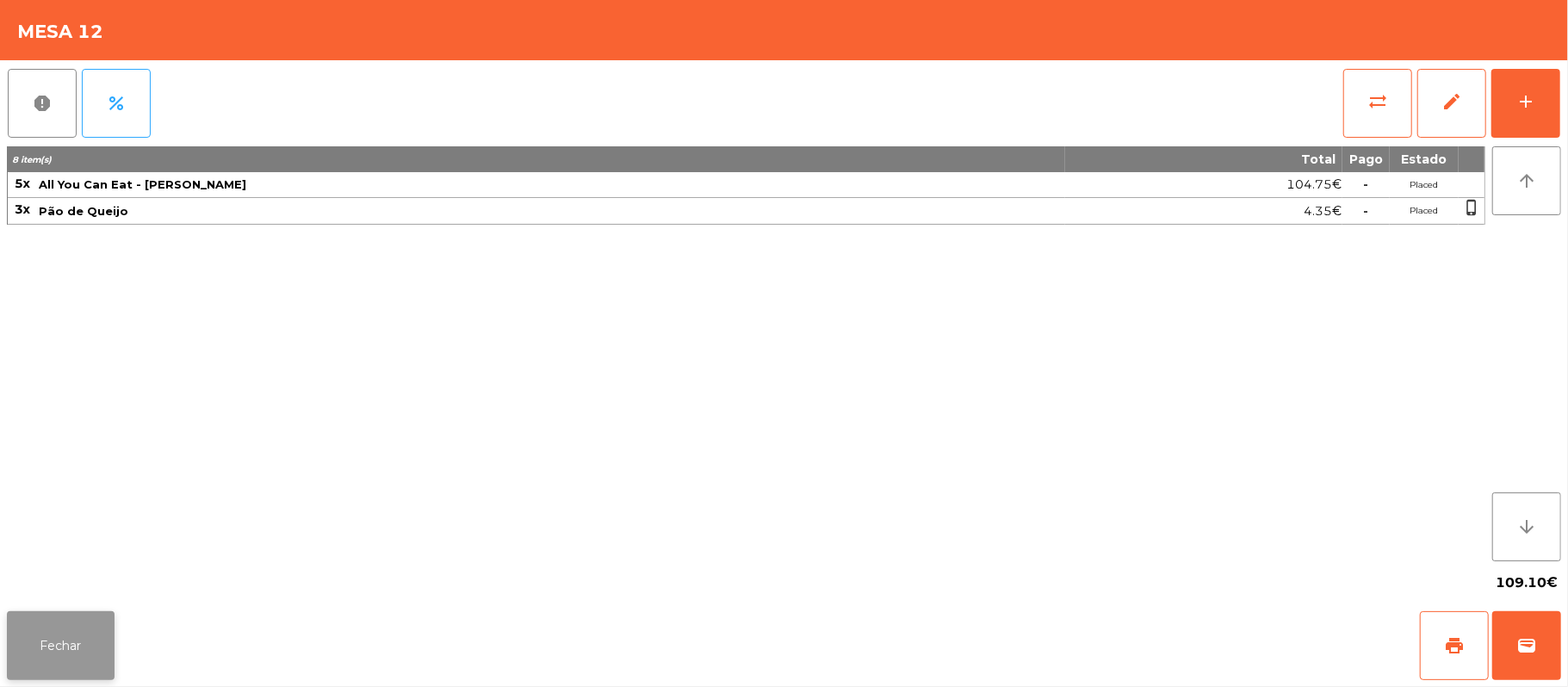
click at [80, 646] on button "Fechar" at bounding box center [61, 645] width 108 height 68
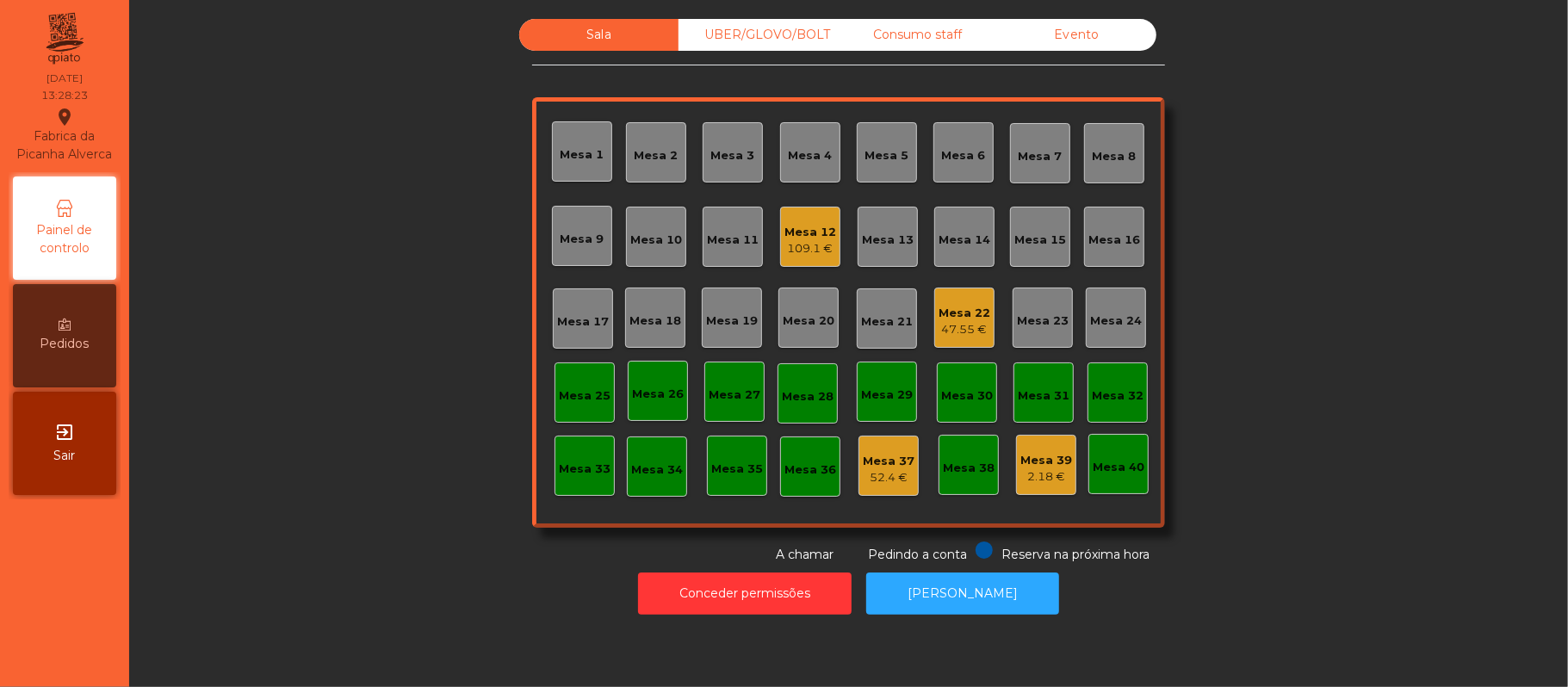
click at [944, 305] on div "Mesa 22" at bounding box center [964, 313] width 52 height 17
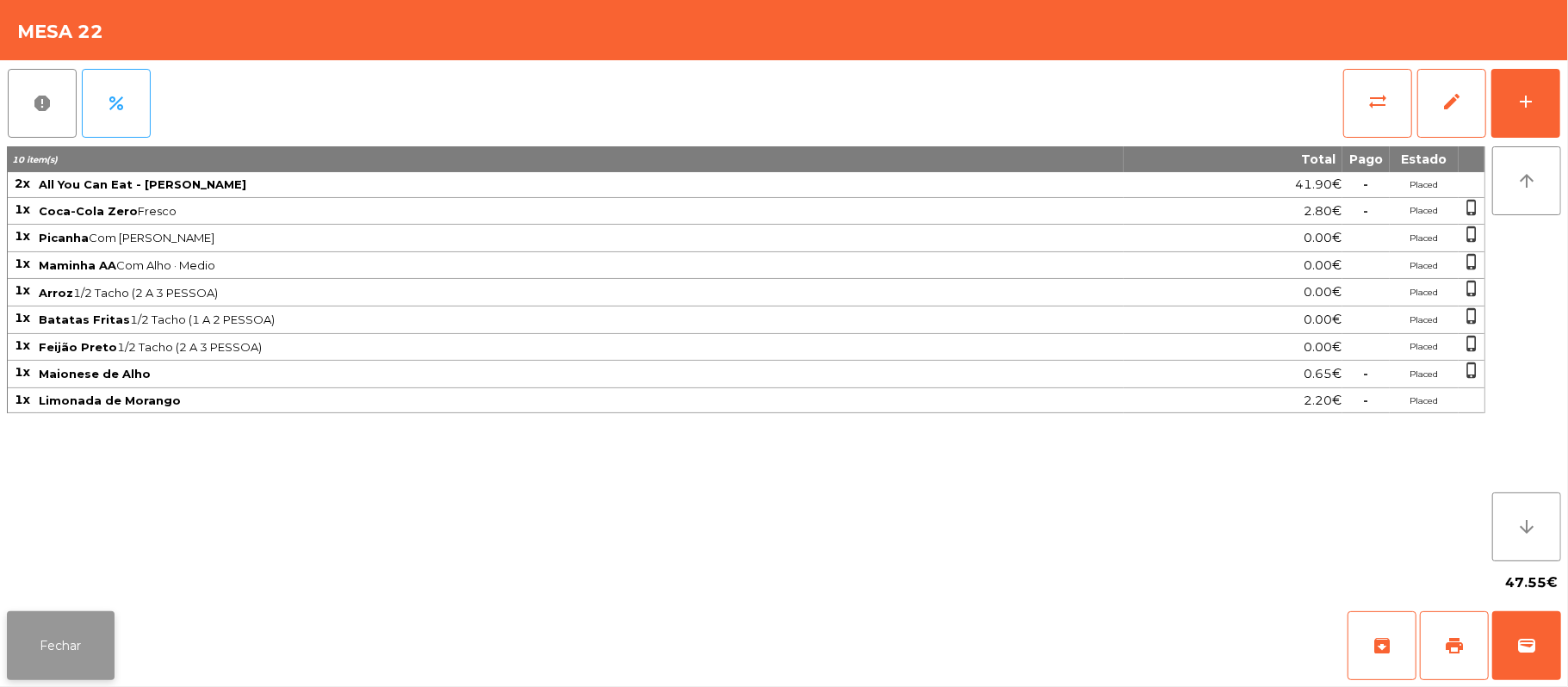
click at [55, 619] on button "Fechar" at bounding box center [61, 645] width 108 height 68
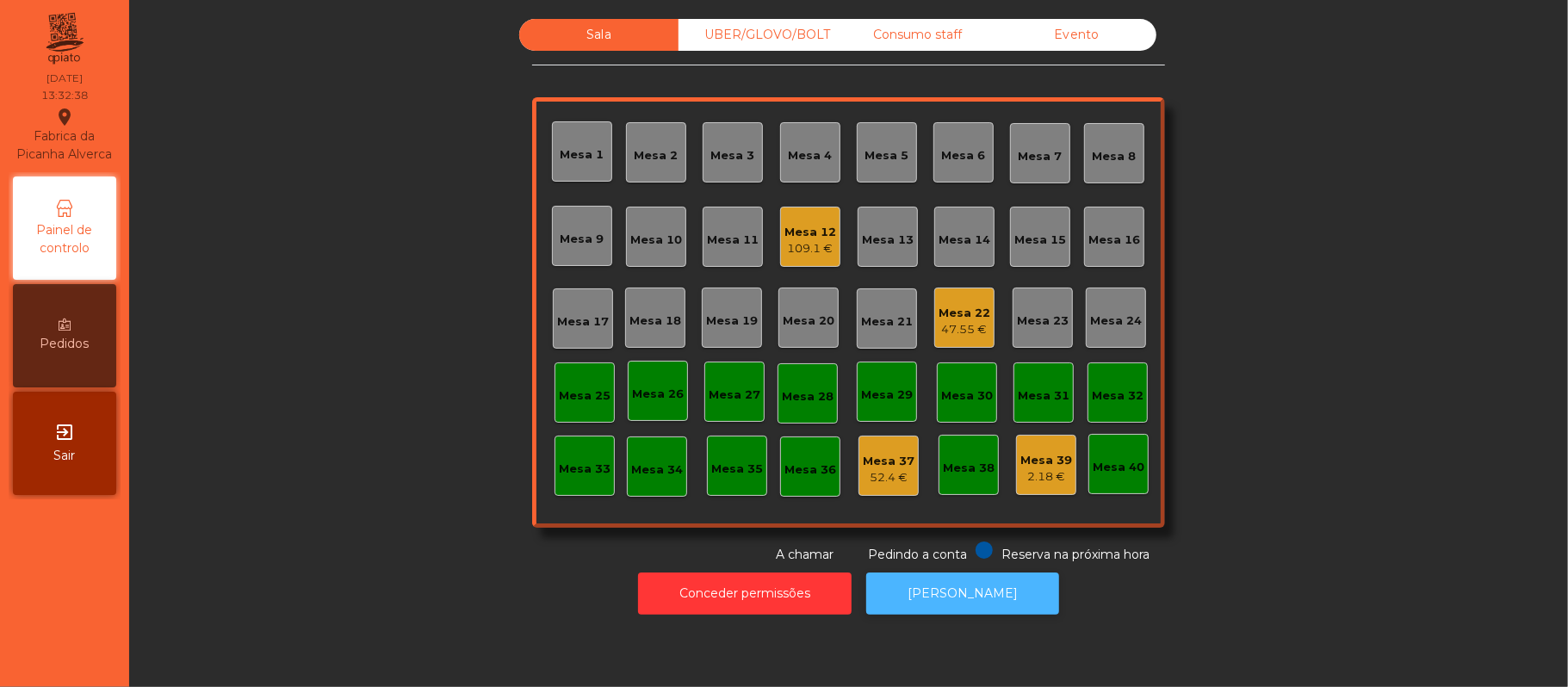
click at [1003, 602] on button "[PERSON_NAME]" at bounding box center [962, 593] width 193 height 42
